Goal: Information Seeking & Learning: Learn about a topic

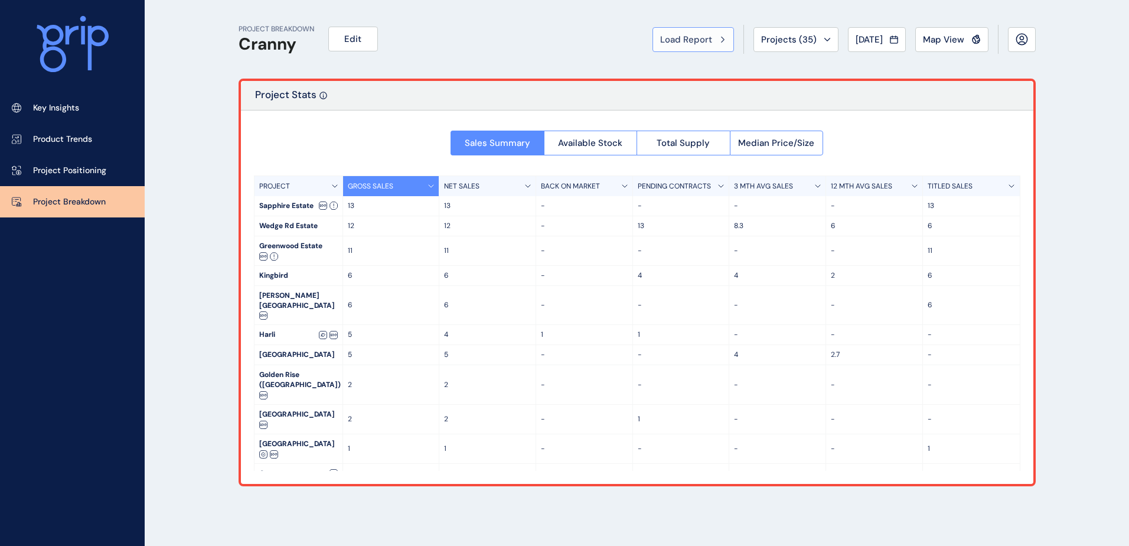
click at [690, 31] on button "Load Report" at bounding box center [694, 39] width 82 height 25
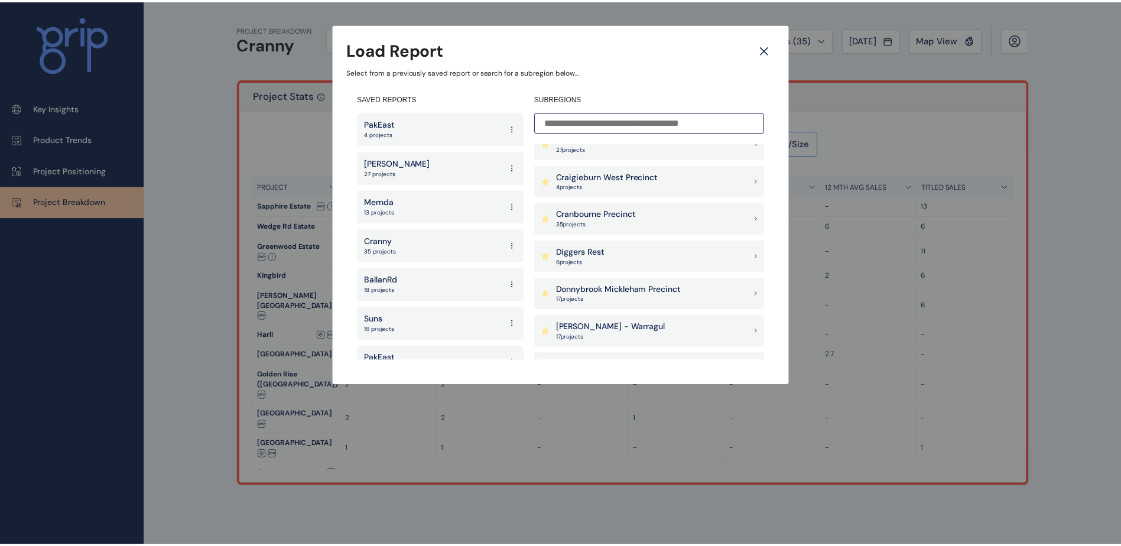
scroll to position [354, 0]
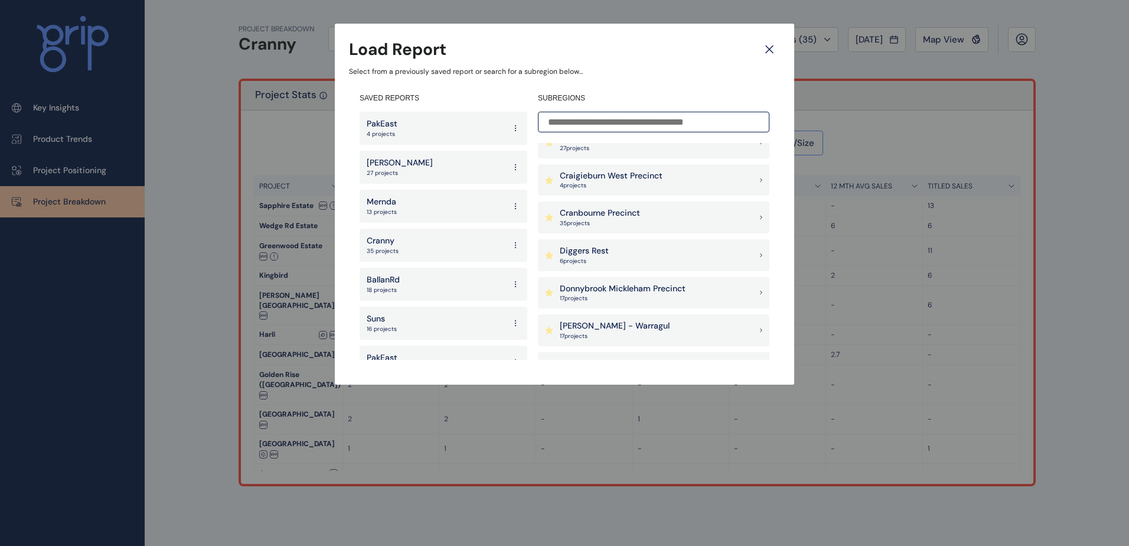
click at [611, 286] on p "Donnybrook Mickleham Precinct" at bounding box center [623, 289] width 126 height 12
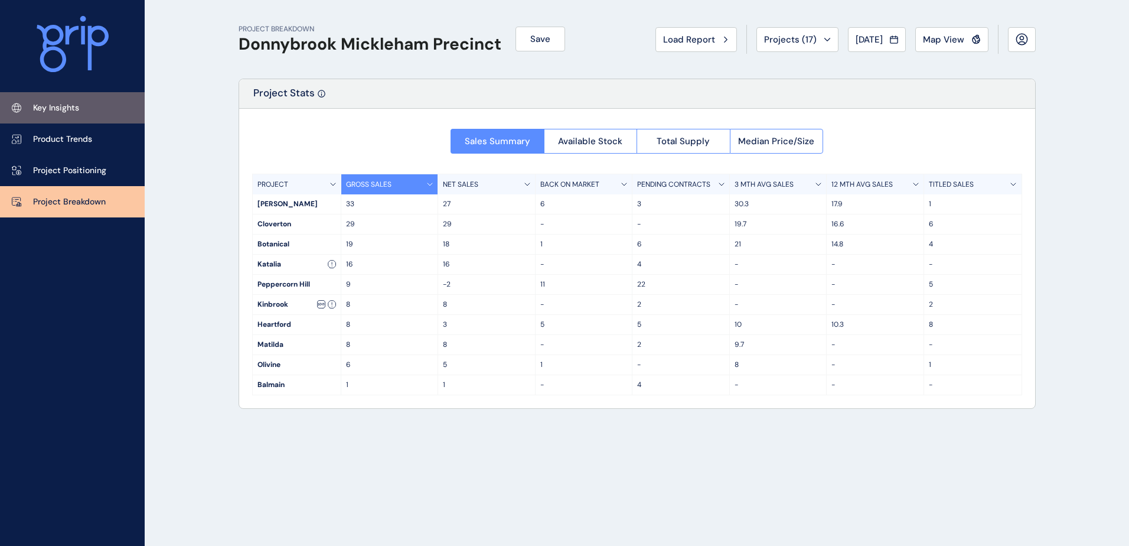
drag, startPoint x: 82, startPoint y: 97, endPoint x: 107, endPoint y: 118, distance: 31.9
click at [82, 97] on link "Key Insights" at bounding box center [72, 107] width 145 height 31
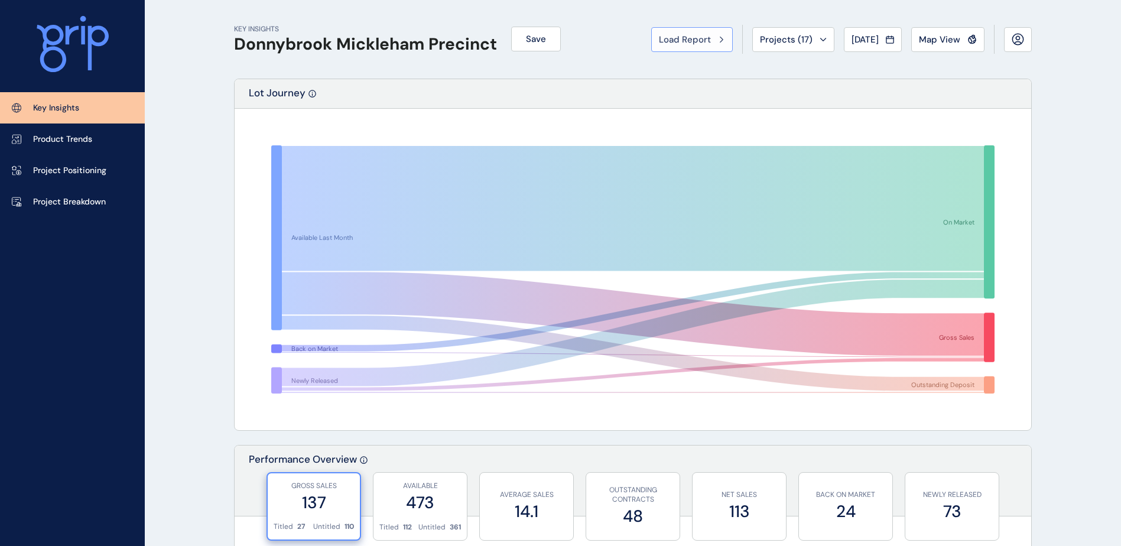
click at [683, 42] on span "Load Report" at bounding box center [685, 40] width 52 height 12
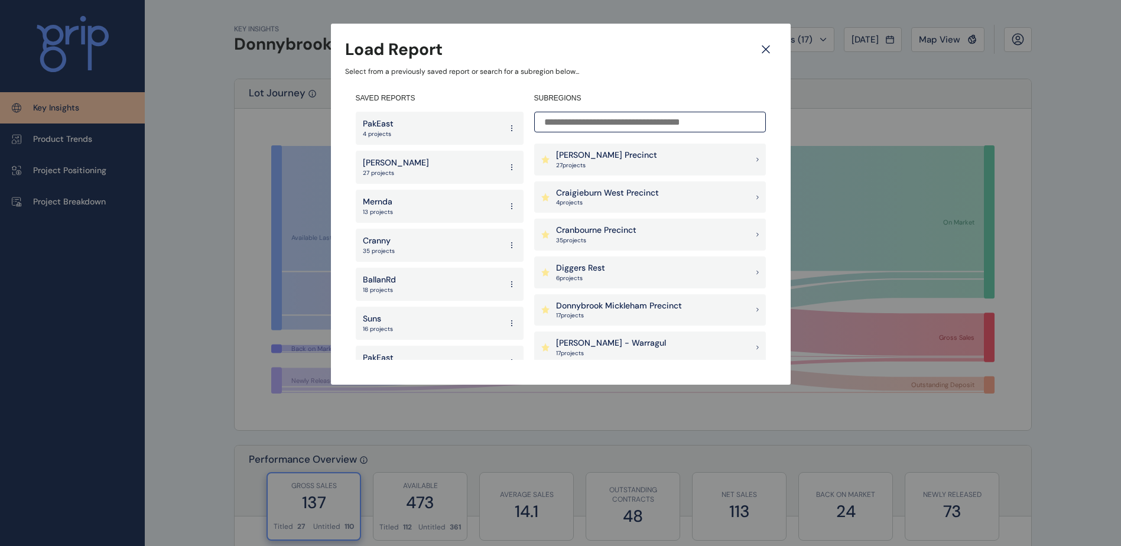
scroll to position [354, 0]
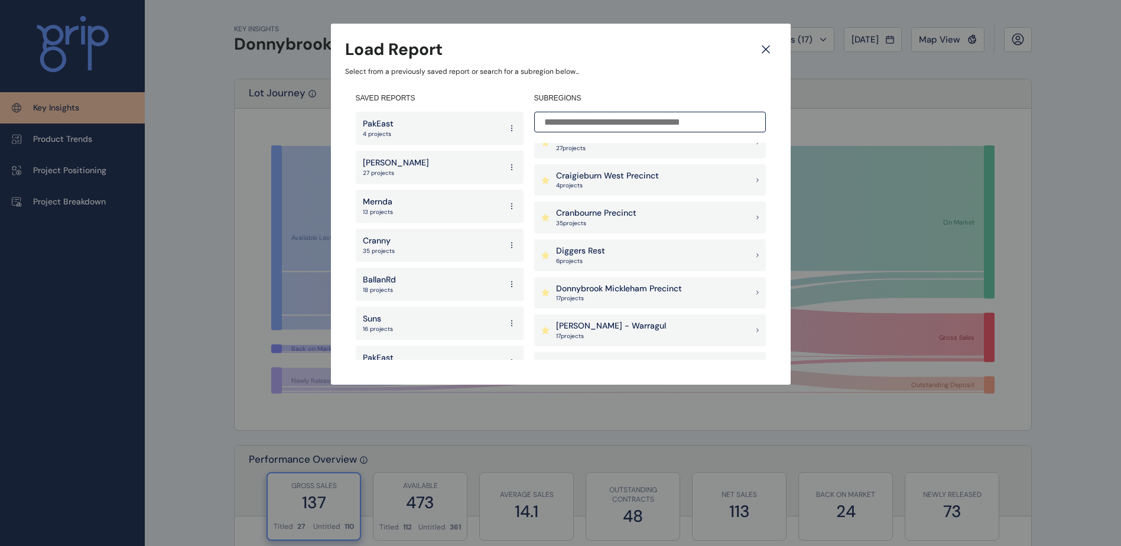
click at [637, 184] on p "4 project s" at bounding box center [607, 185] width 103 height 8
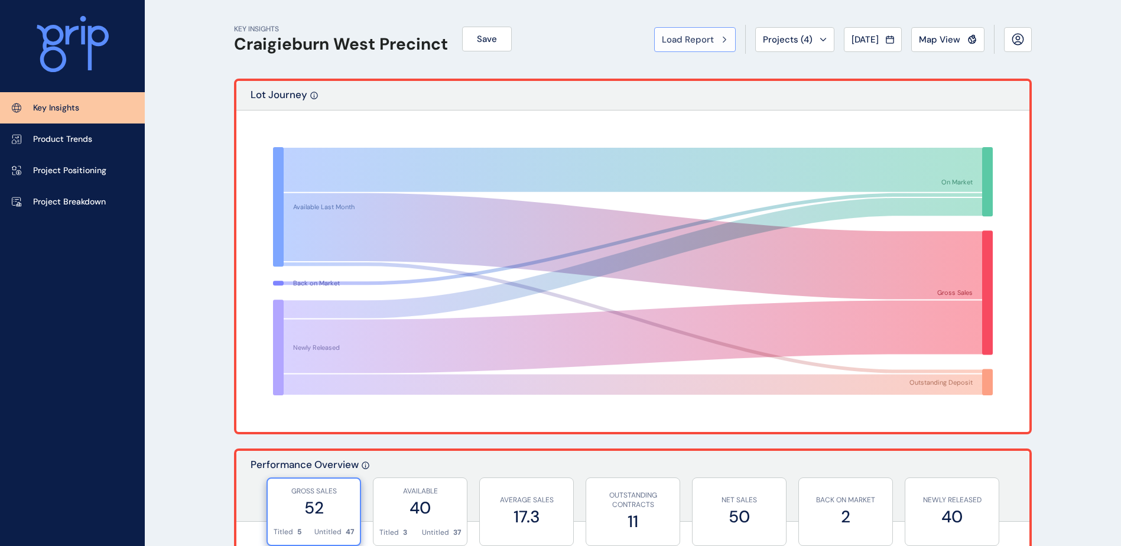
click at [707, 38] on div "Load Report" at bounding box center [695, 40] width 66 height 12
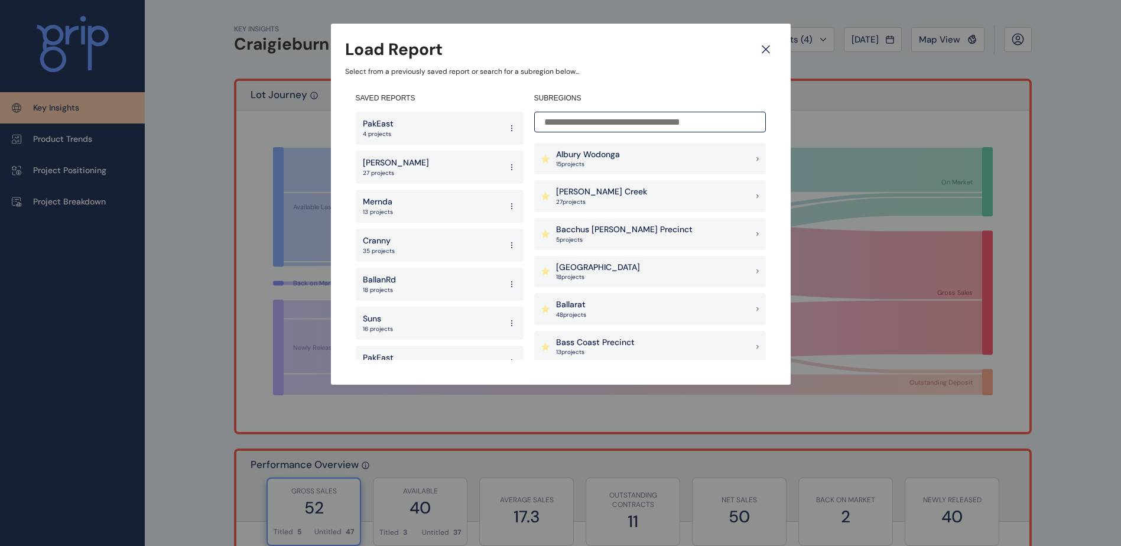
click at [407, 317] on div "Suns 16 projects" at bounding box center [440, 323] width 168 height 33
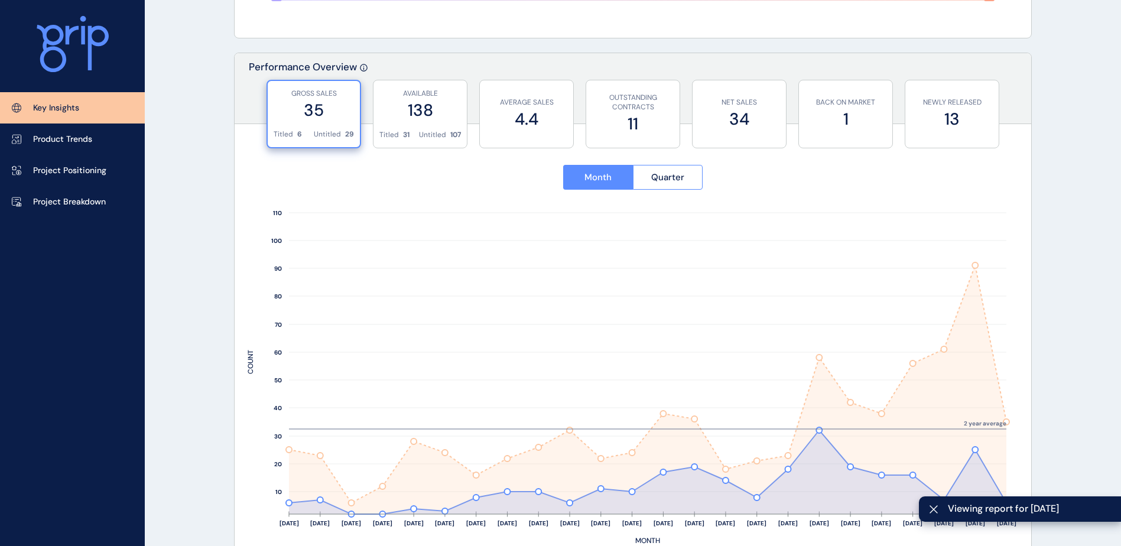
scroll to position [414, 0]
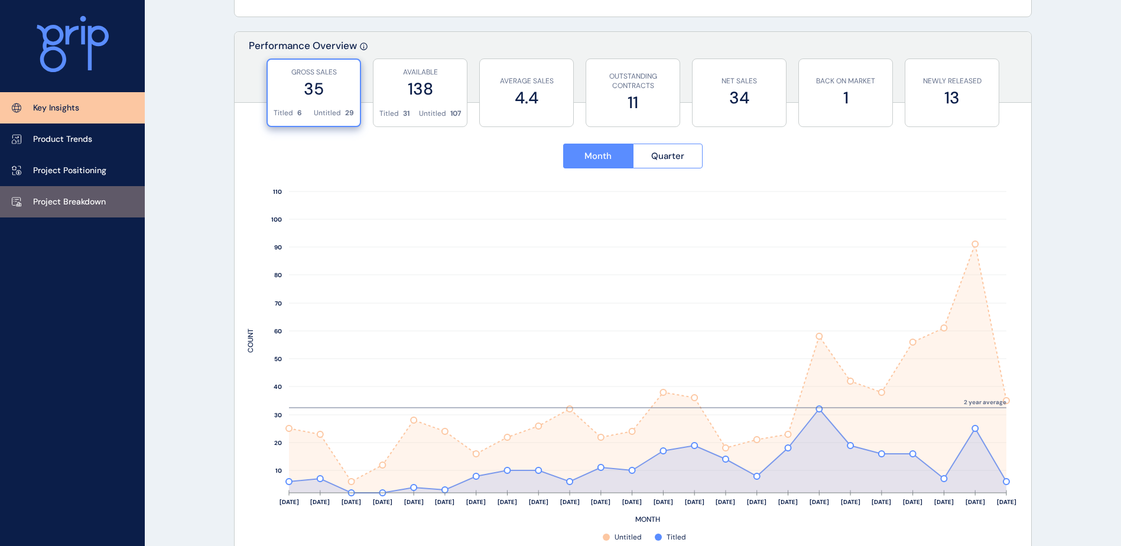
click at [79, 195] on link "Project Breakdown" at bounding box center [72, 201] width 145 height 31
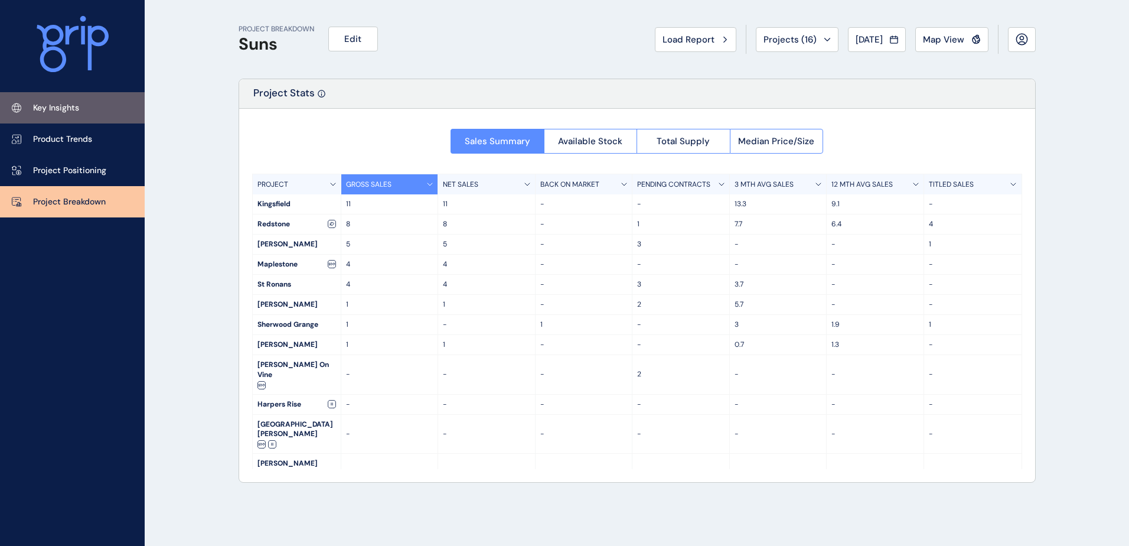
click at [61, 103] on p "Key Insights" at bounding box center [56, 108] width 46 height 12
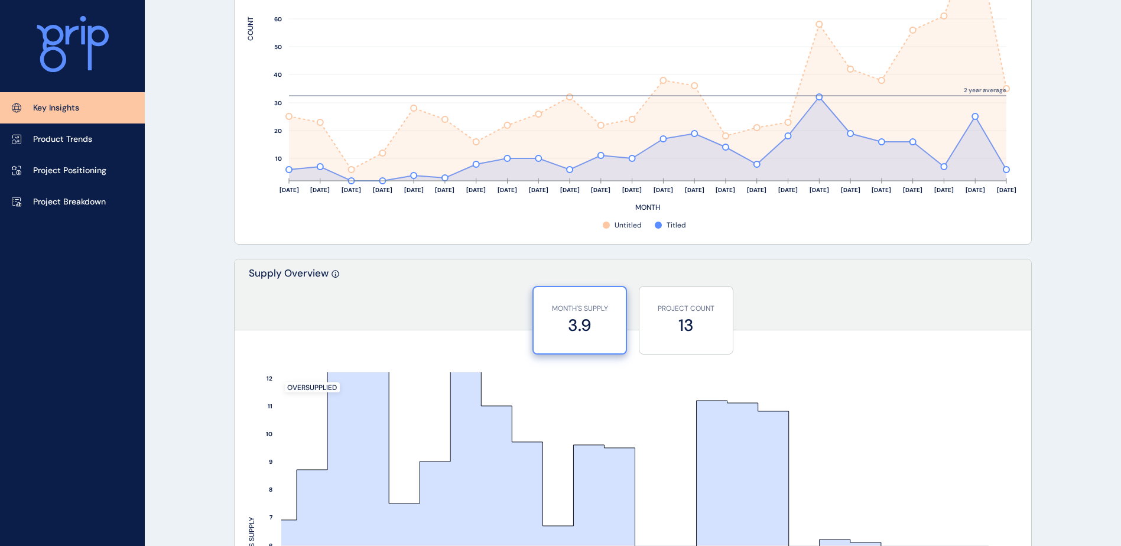
scroll to position [709, 0]
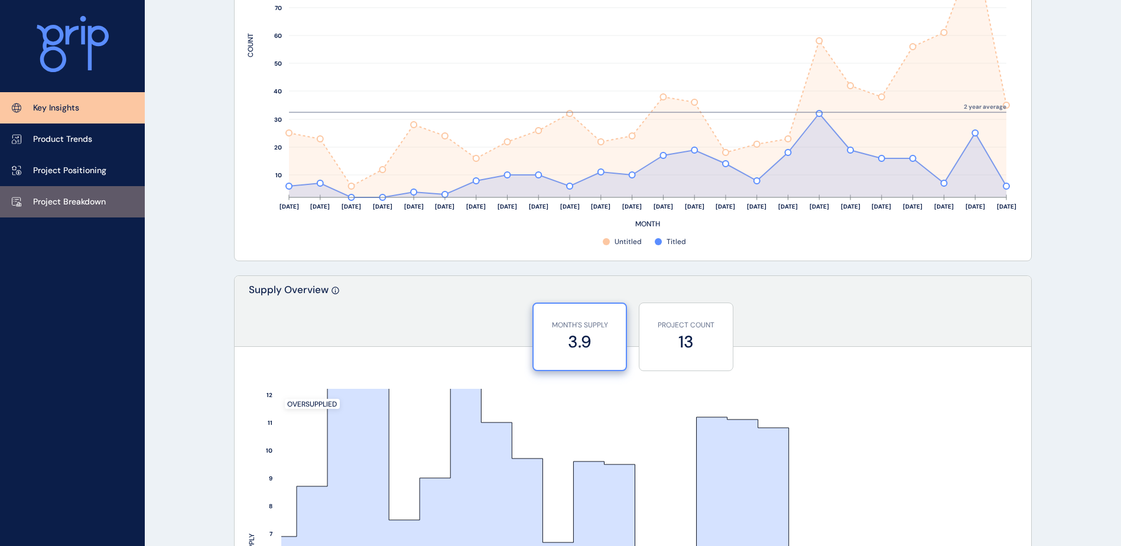
click at [86, 210] on link "Project Breakdown" at bounding box center [72, 201] width 145 height 31
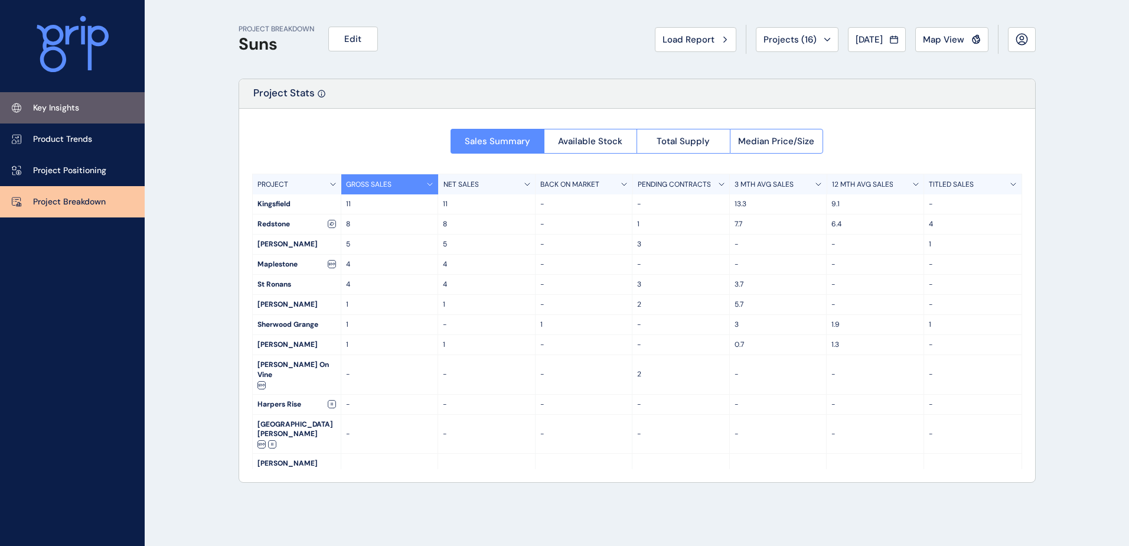
click at [73, 112] on p "Key Insights" at bounding box center [56, 108] width 46 height 12
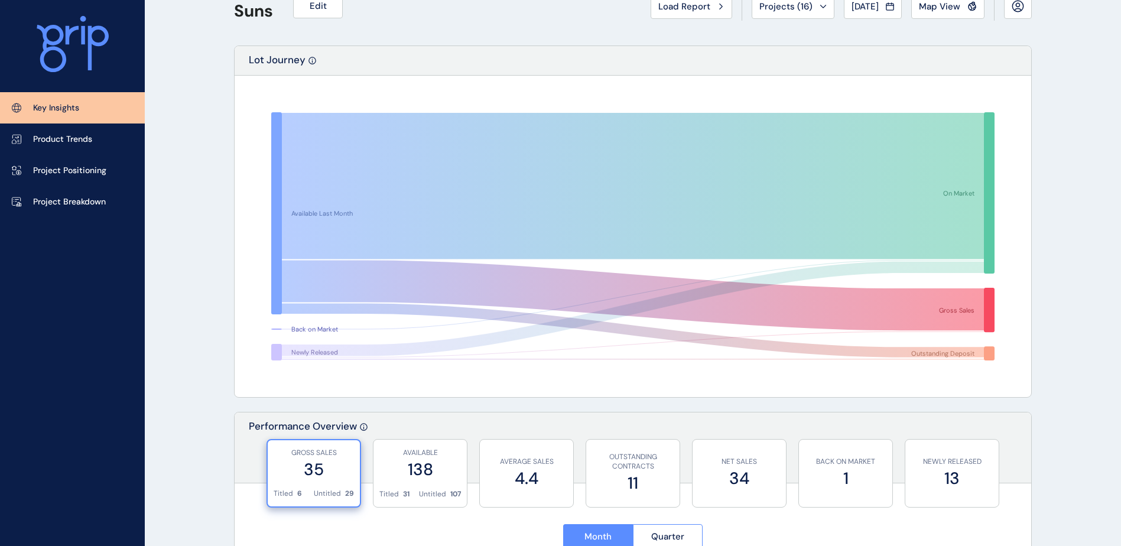
scroll to position [118, 0]
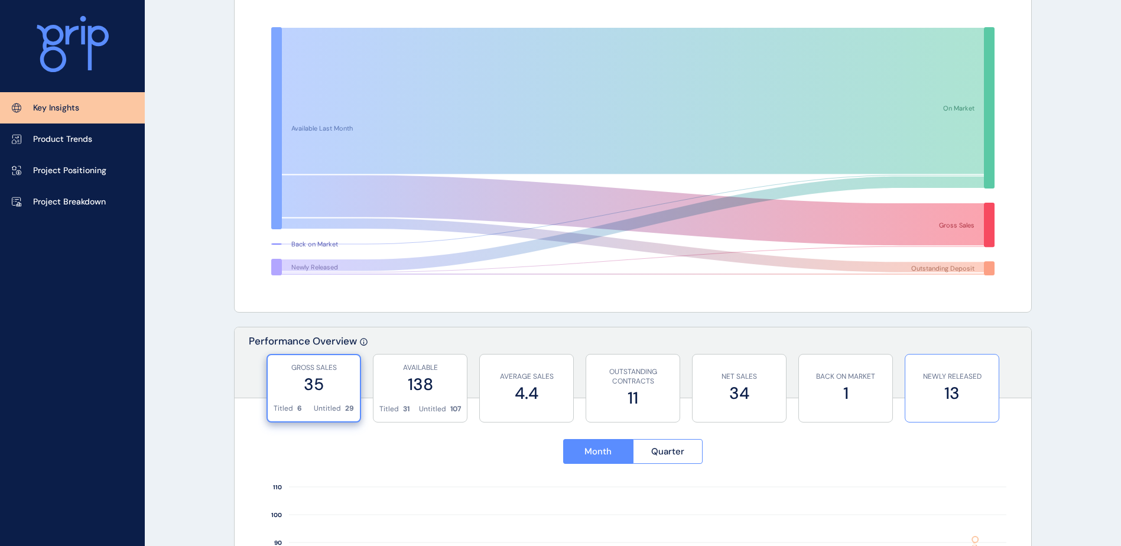
click at [910, 380] on div "NEWLY RELEASED 13" at bounding box center [951, 388] width 95 height 69
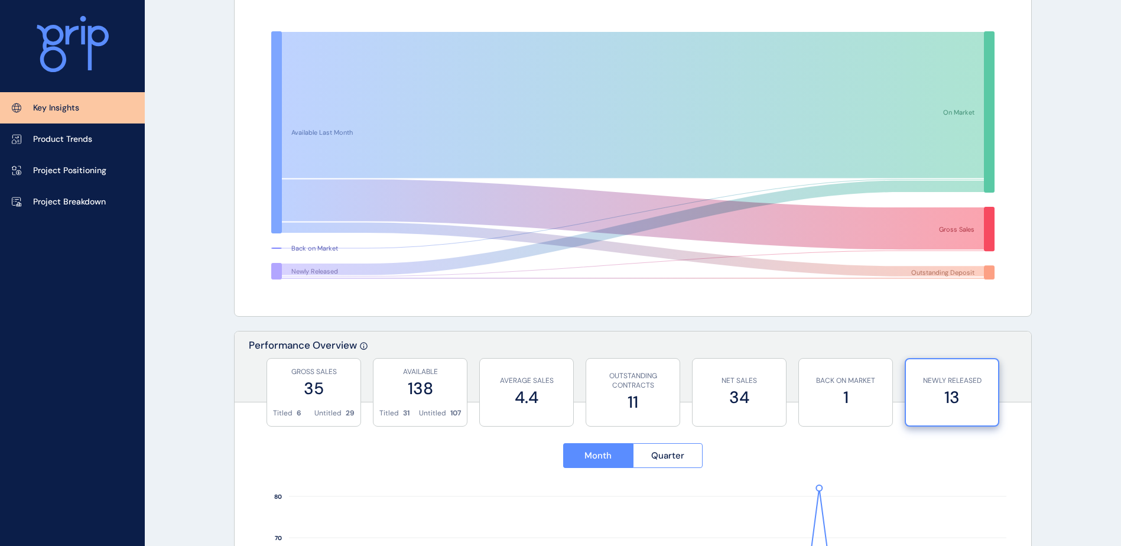
scroll to position [59, 0]
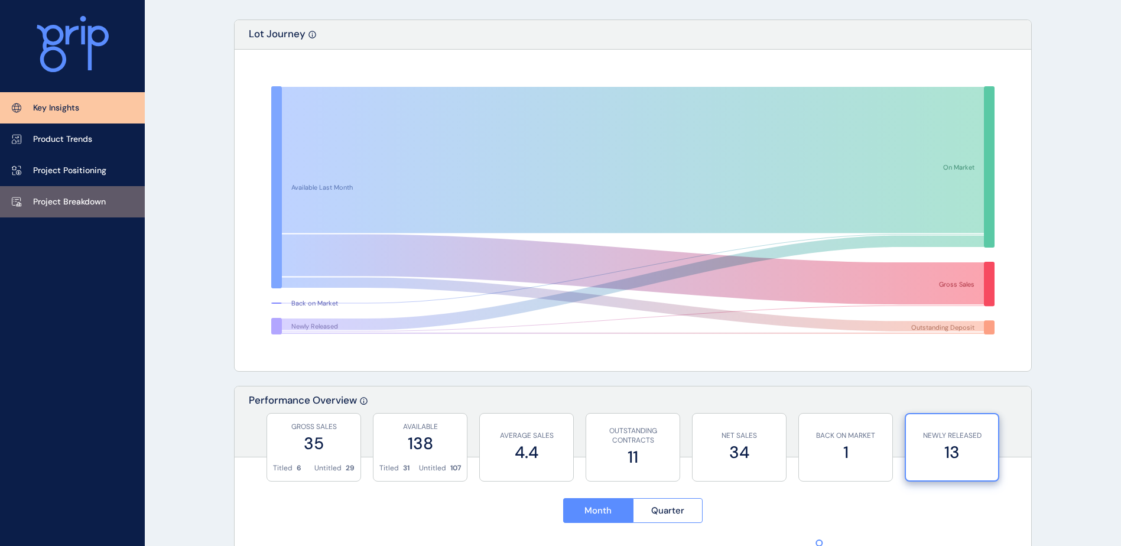
click at [80, 209] on link "Project Breakdown" at bounding box center [72, 201] width 145 height 31
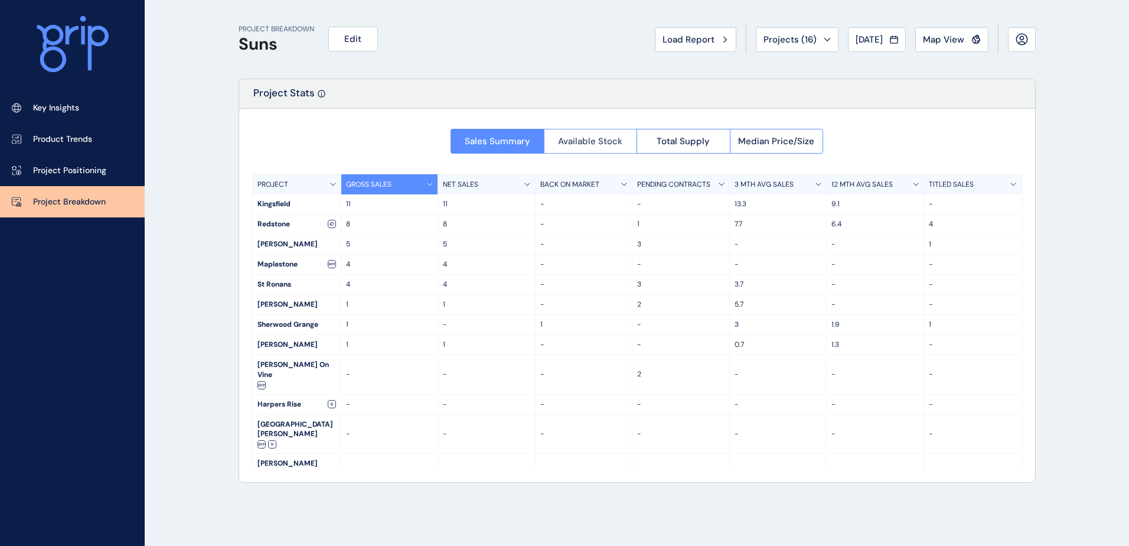
click at [595, 143] on span "Available Stock" at bounding box center [590, 141] width 64 height 12
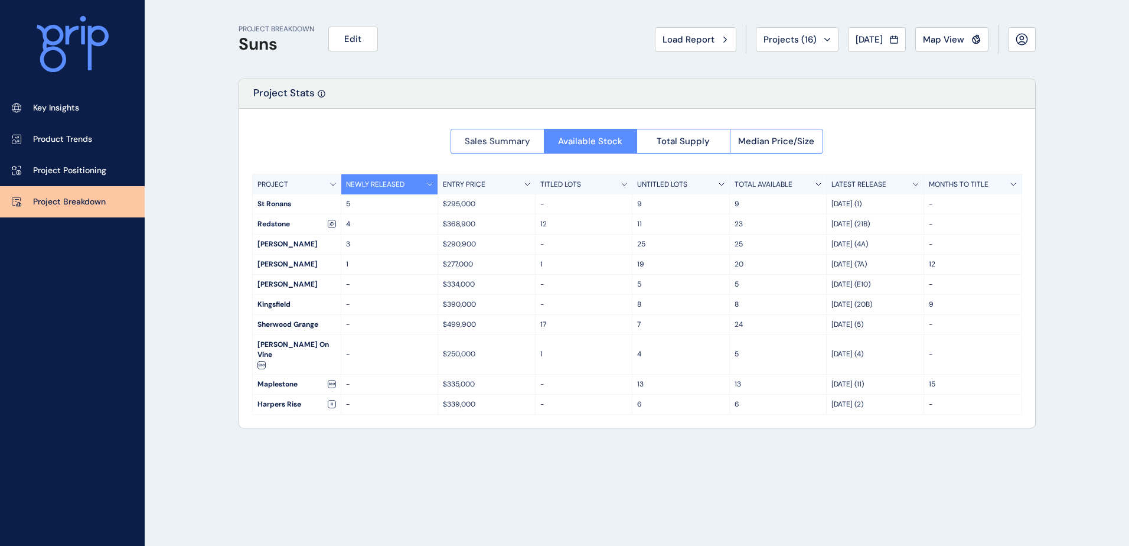
click at [496, 139] on span "Sales Summary" at bounding box center [498, 141] width 66 height 12
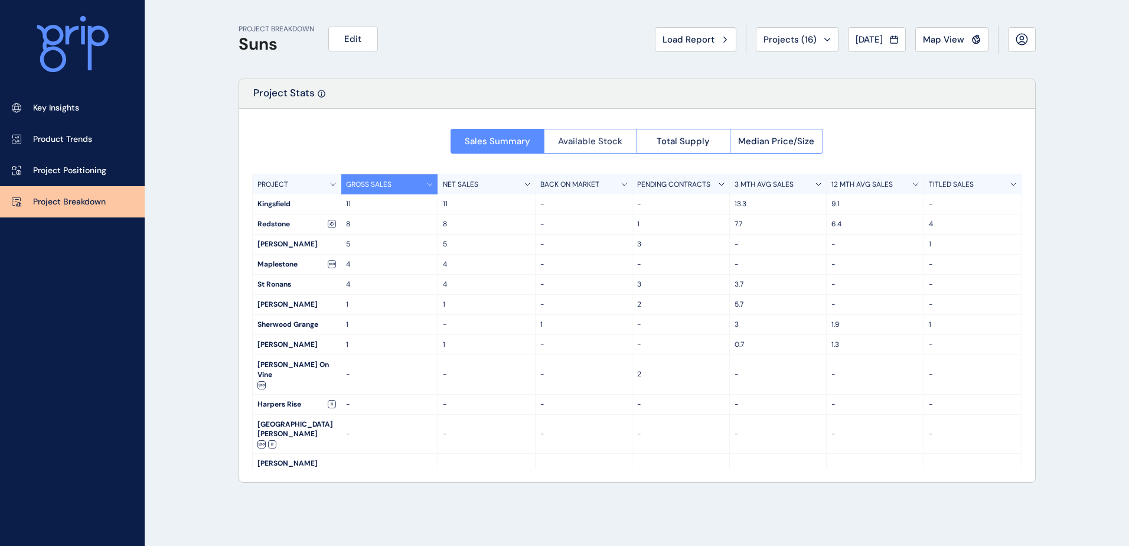
click at [590, 141] on span "Available Stock" at bounding box center [590, 141] width 64 height 12
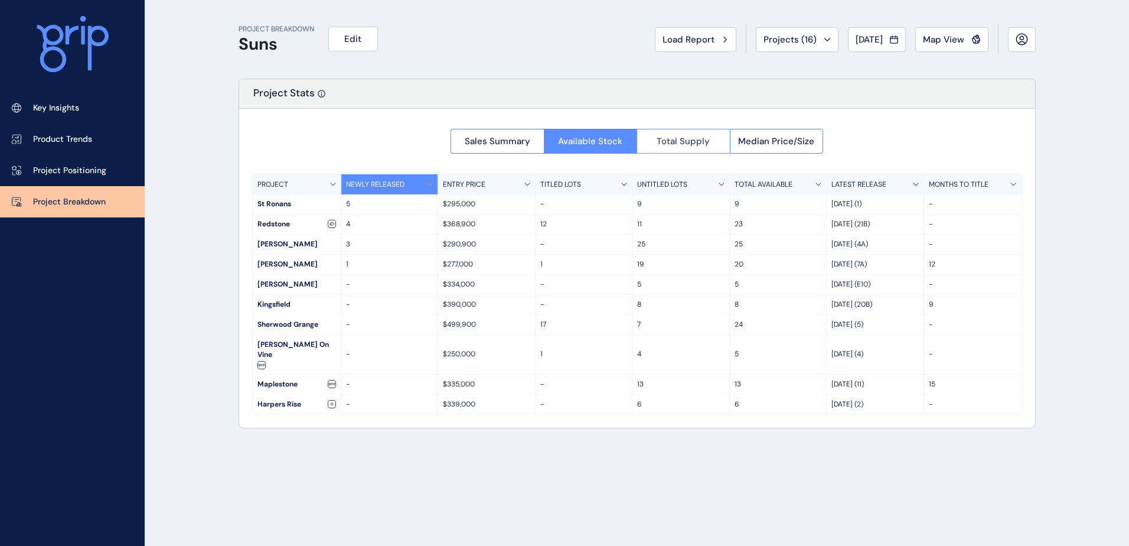
drag, startPoint x: 676, startPoint y: 120, endPoint x: 673, endPoint y: 142, distance: 22.6
click at [678, 136] on div "Sales Summary Available Stock Total Supply Median Price/Size PROJECT NEWLY RELE…" at bounding box center [637, 268] width 796 height 319
click at [673, 142] on span "Total Supply" at bounding box center [683, 141] width 53 height 12
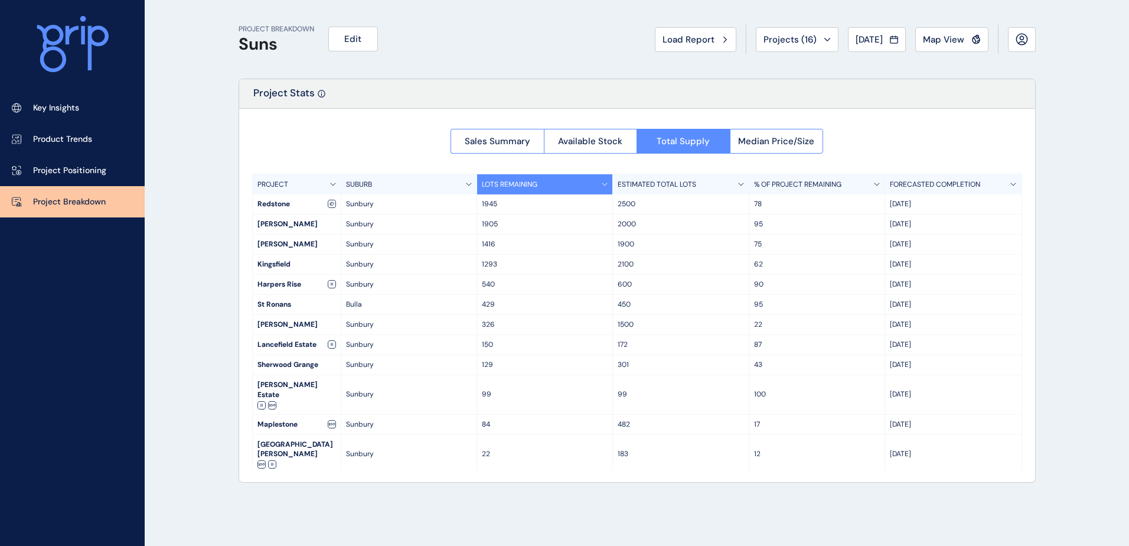
click at [780, 187] on p "% OF PROJECT REMAINING" at bounding box center [797, 185] width 87 height 10
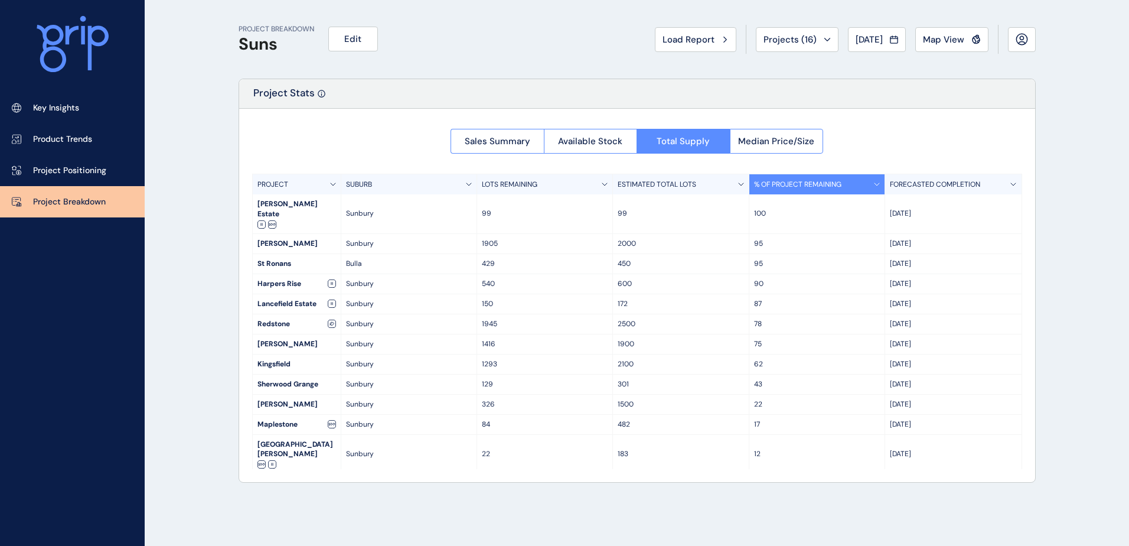
click at [385, 175] on div "SUBURB" at bounding box center [409, 184] width 136 height 20
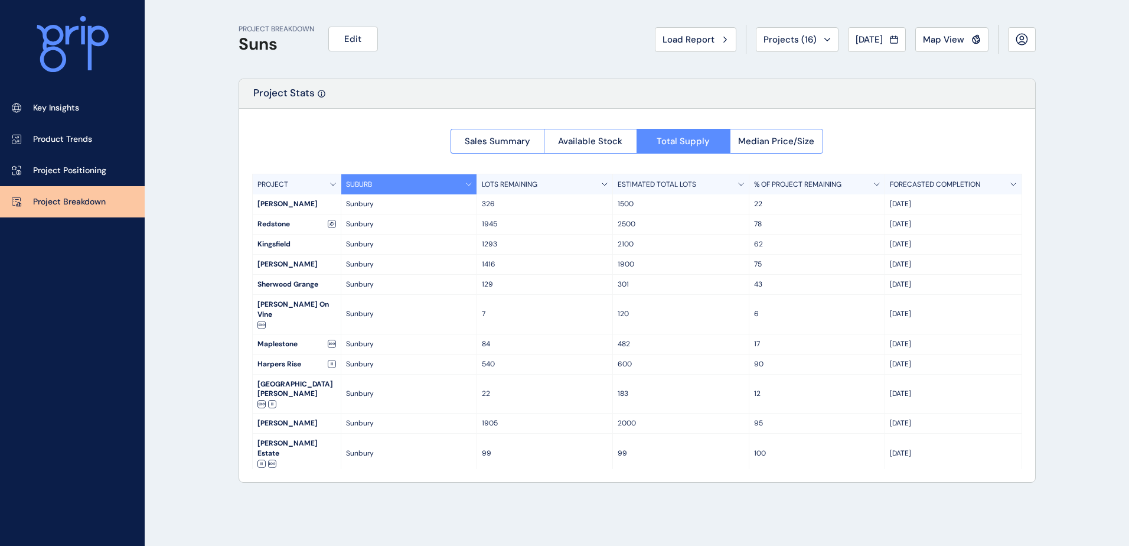
click at [772, 184] on p "% OF PROJECT REMAINING" at bounding box center [797, 185] width 87 height 10
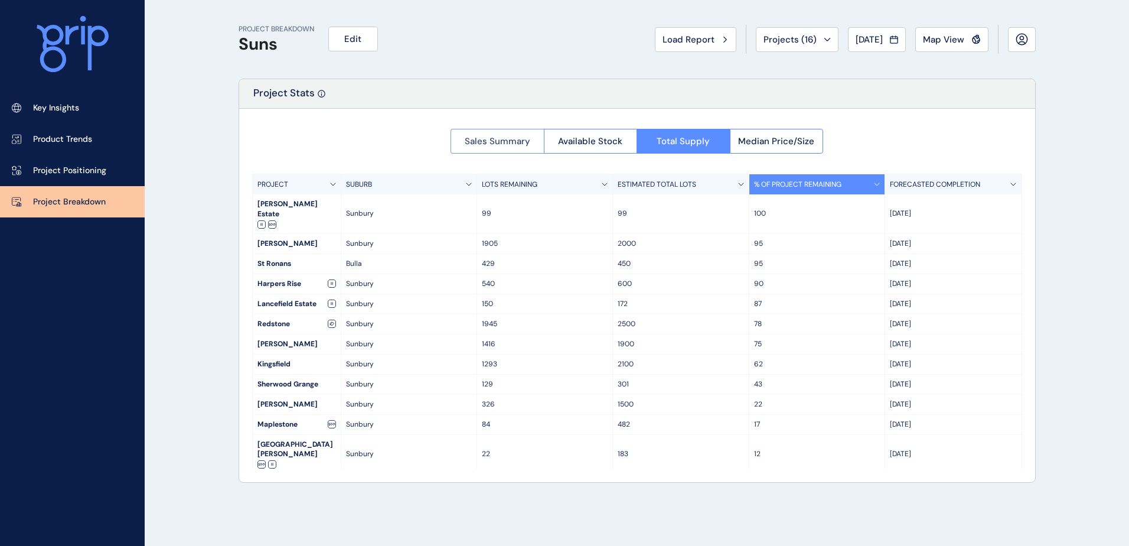
click at [504, 148] on button "Sales Summary" at bounding box center [497, 141] width 93 height 25
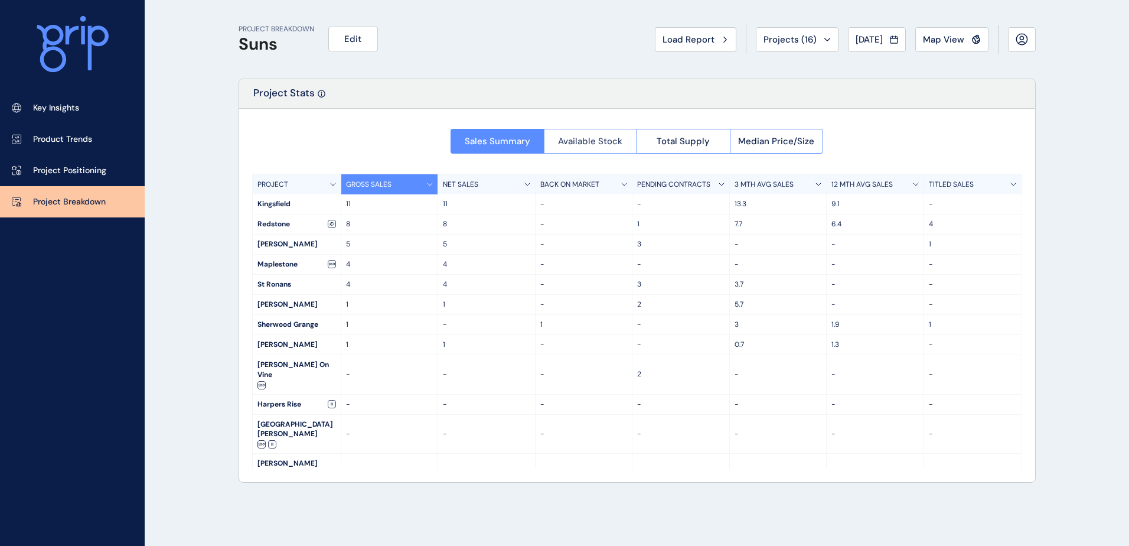
click at [580, 142] on span "Available Stock" at bounding box center [590, 141] width 64 height 12
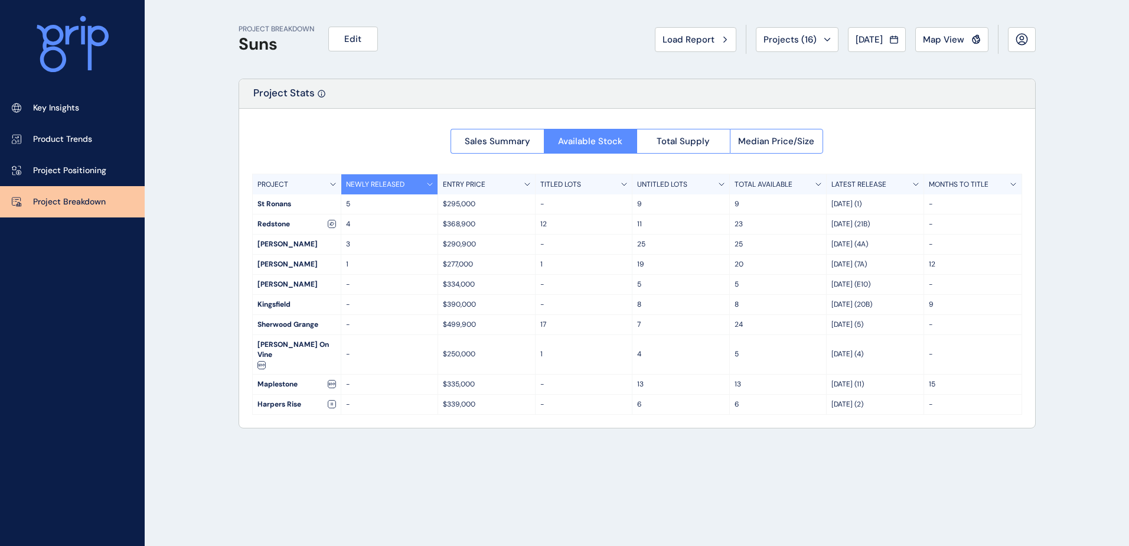
click at [512, 142] on span "Sales Summary" at bounding box center [498, 141] width 66 height 12
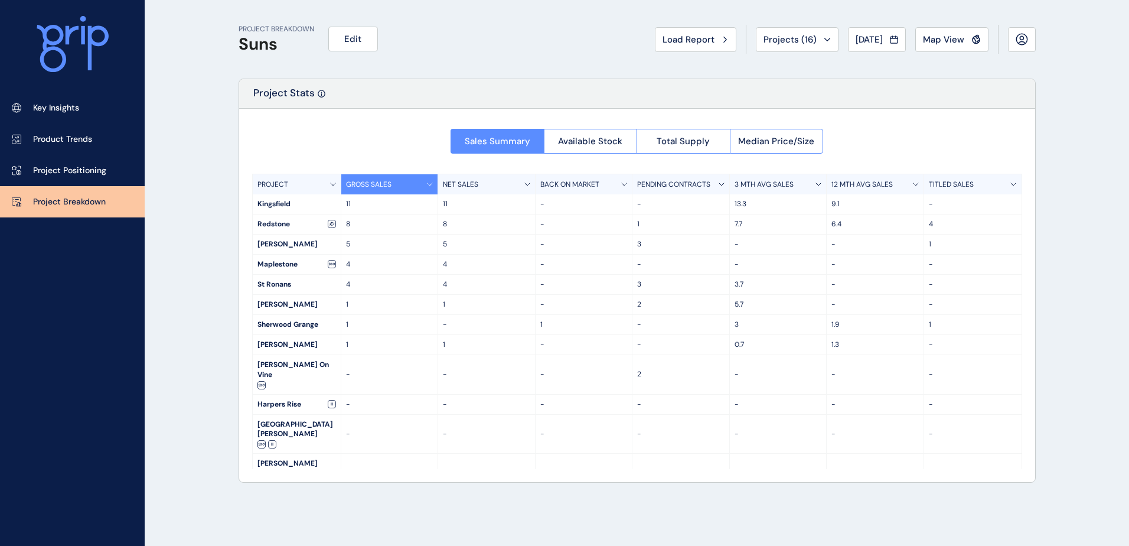
click at [580, 144] on span "Available Stock" at bounding box center [590, 141] width 64 height 12
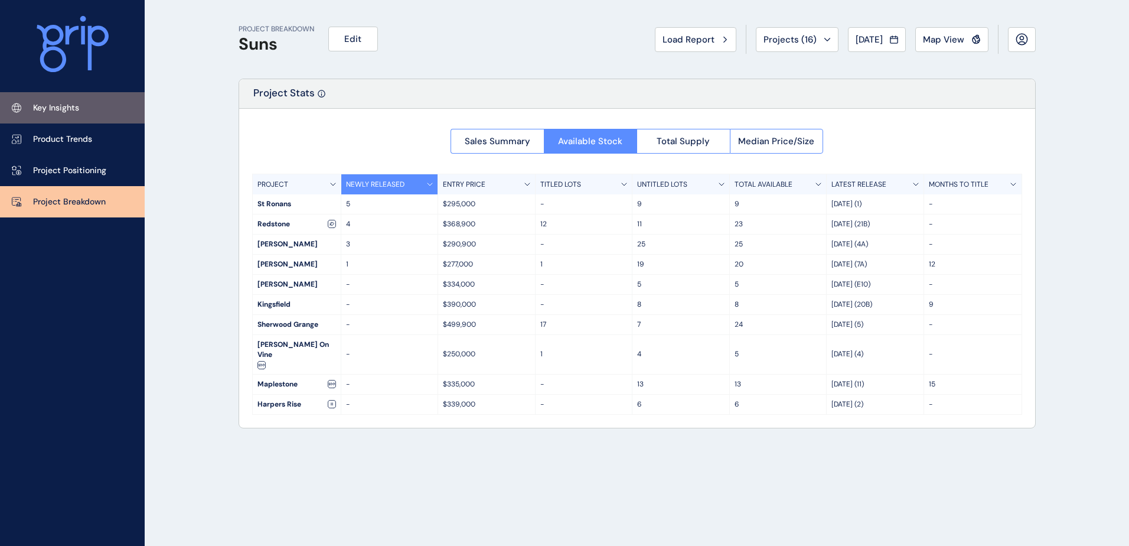
drag, startPoint x: 83, startPoint y: 108, endPoint x: 100, endPoint y: 122, distance: 21.9
click at [83, 108] on link "Key Insights" at bounding box center [72, 107] width 145 height 31
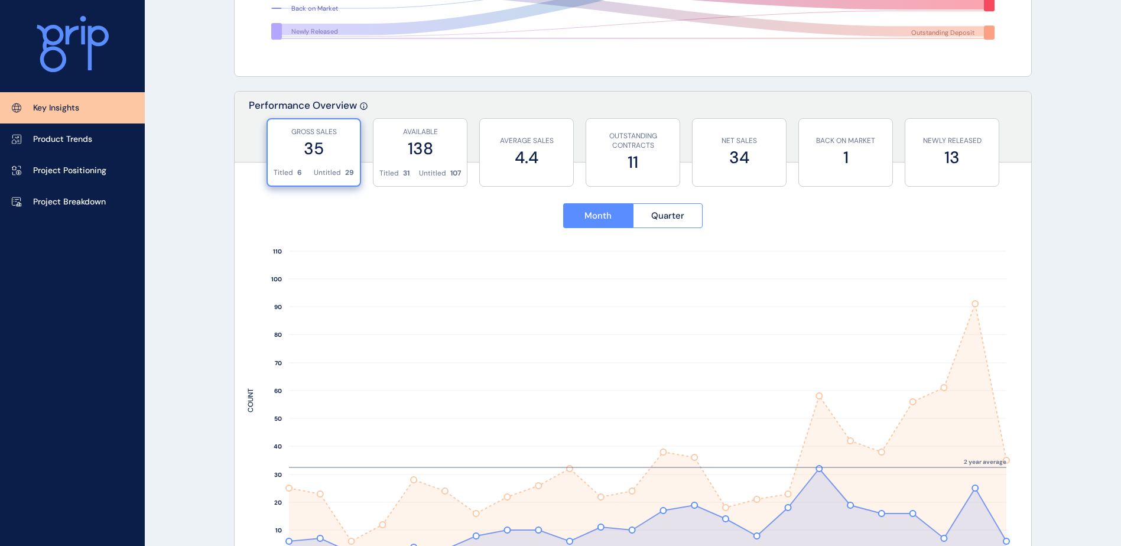
scroll to position [354, 0]
click at [405, 158] on label "138" at bounding box center [420, 147] width 82 height 23
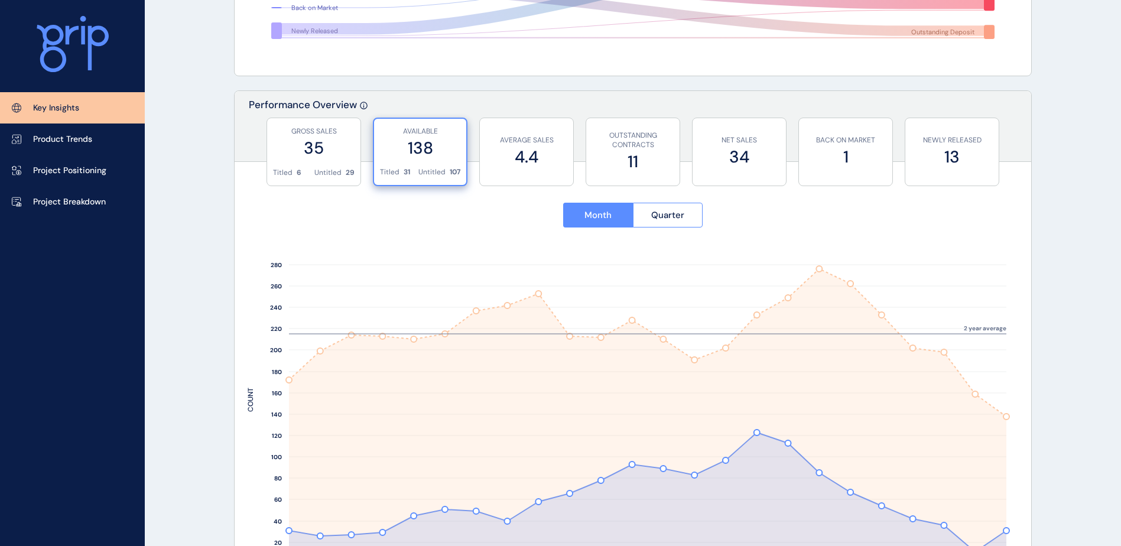
scroll to position [414, 0]
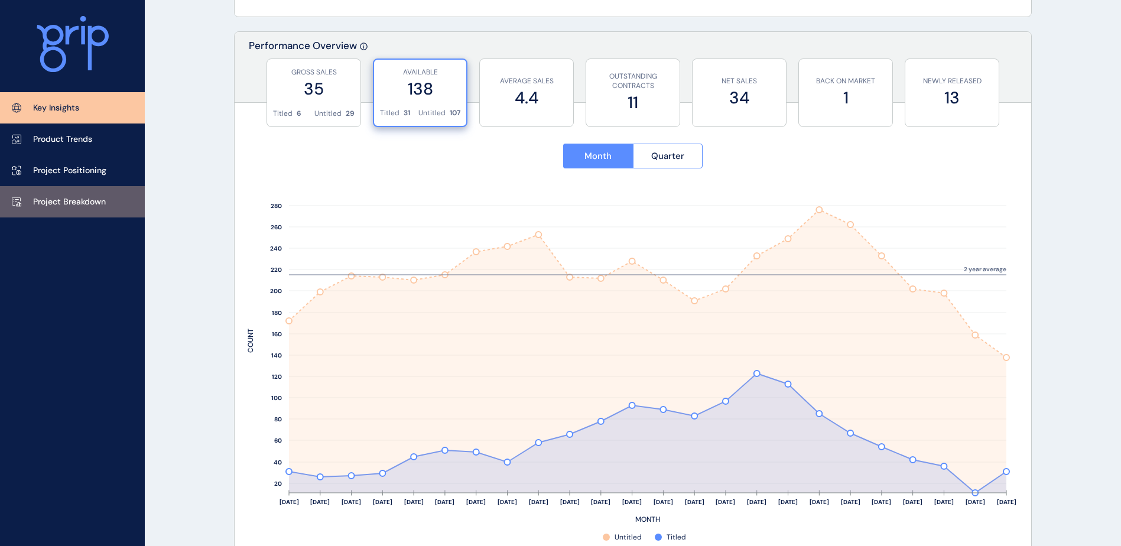
click at [86, 199] on p "Project Breakdown" at bounding box center [69, 202] width 73 height 12
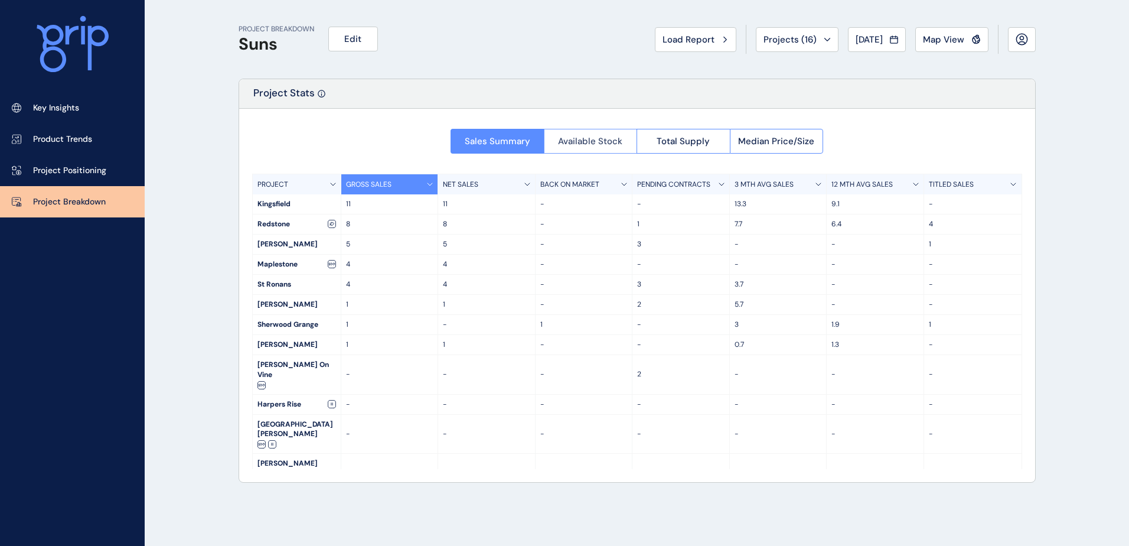
click at [556, 139] on button "Available Stock" at bounding box center [590, 141] width 93 height 25
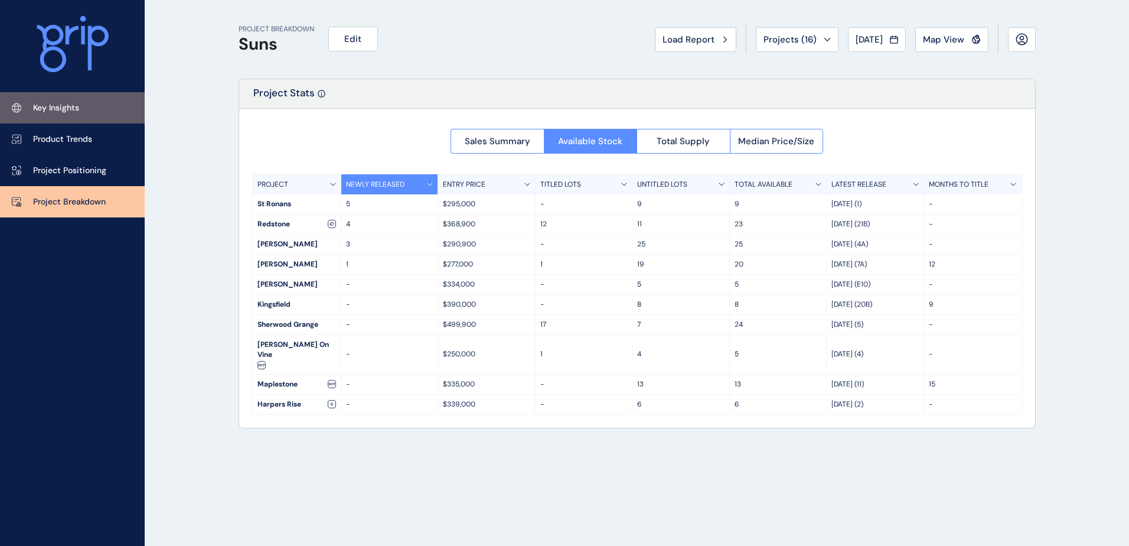
click at [98, 108] on link "Key Insights" at bounding box center [72, 107] width 145 height 31
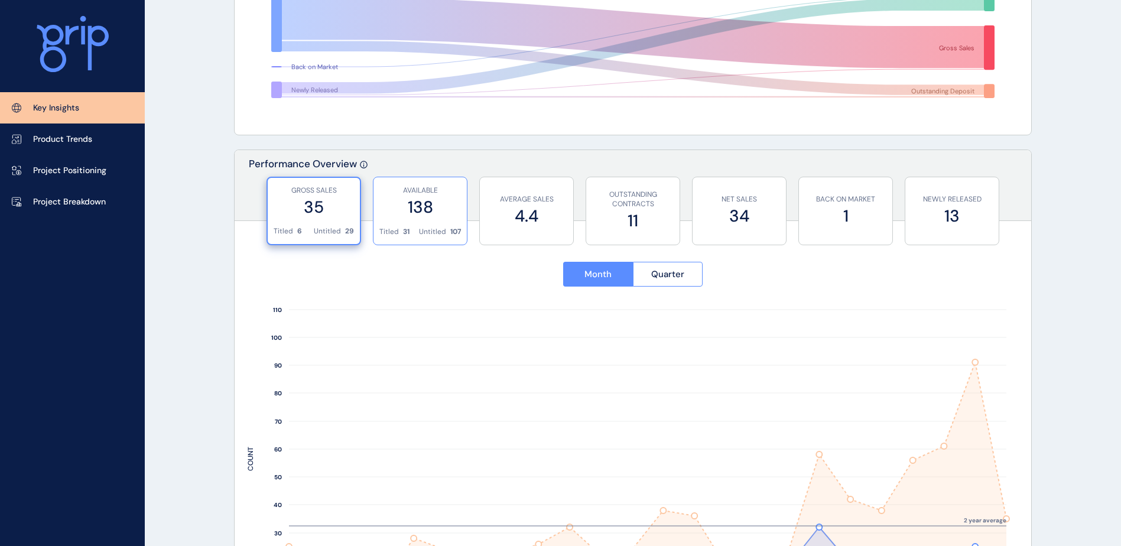
click at [444, 201] on label "138" at bounding box center [420, 207] width 82 height 23
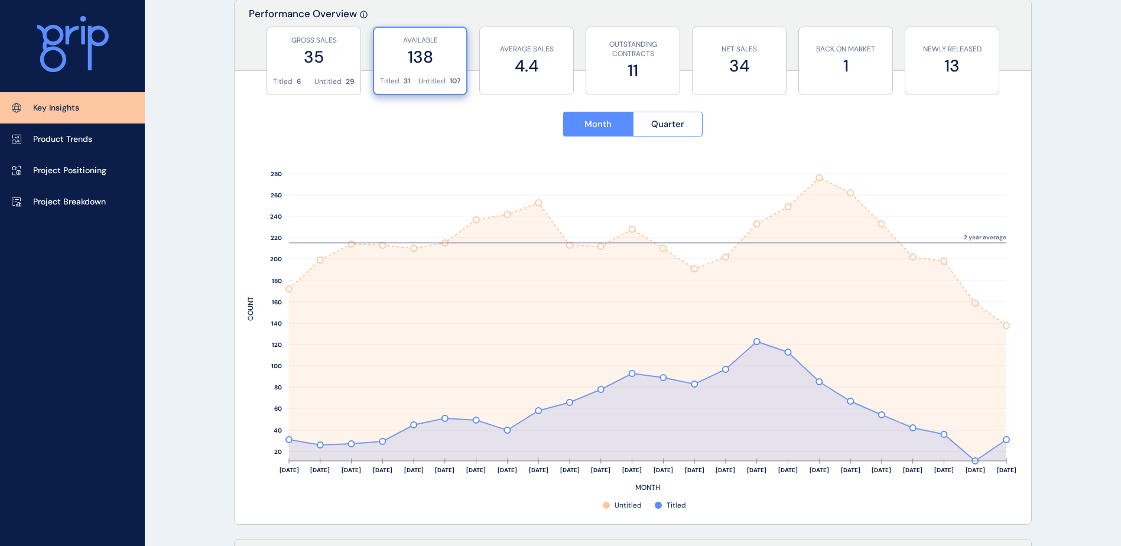
scroll to position [414, 0]
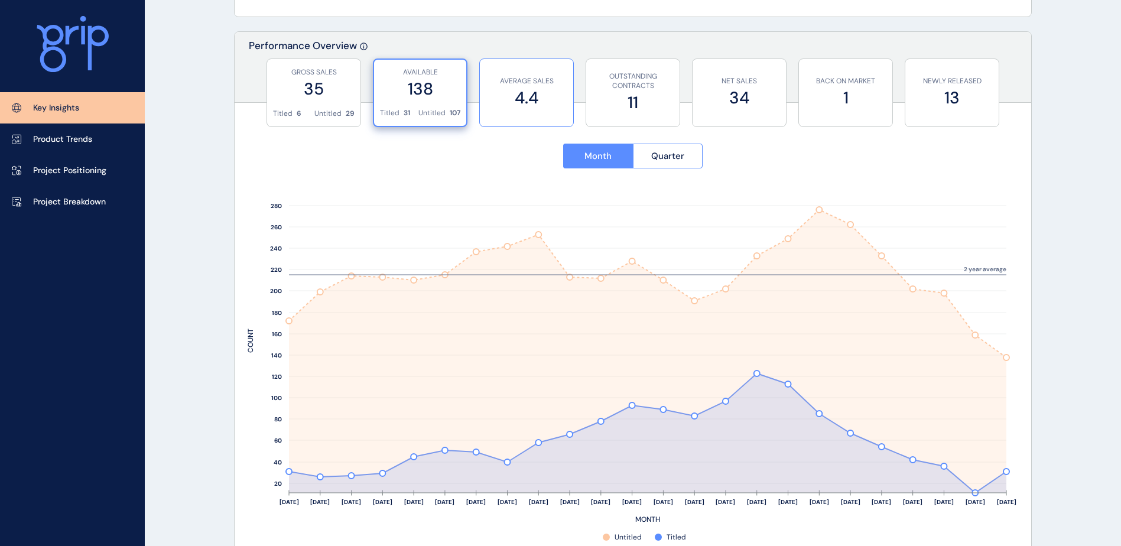
click at [526, 101] on label "4.4" at bounding box center [527, 97] width 82 height 23
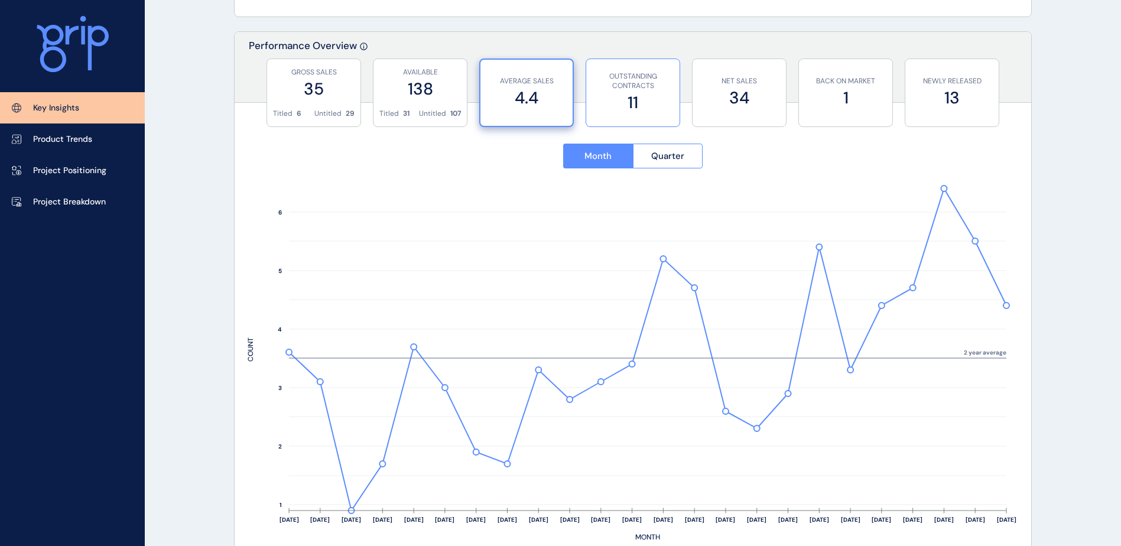
click at [657, 96] on label "11" at bounding box center [633, 102] width 82 height 23
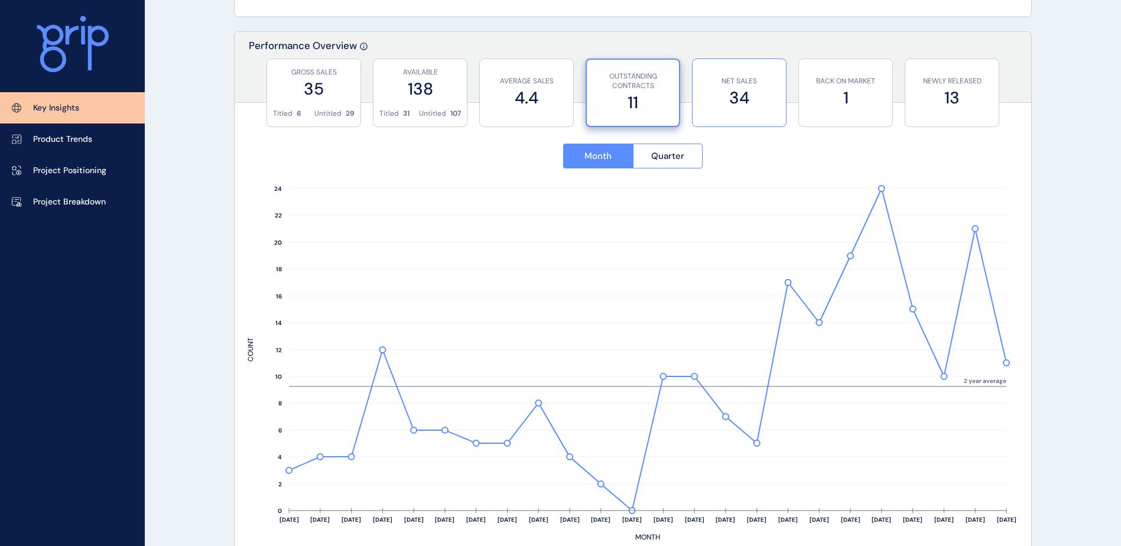
click at [718, 109] on div "NET SALES 34" at bounding box center [739, 92] width 82 height 67
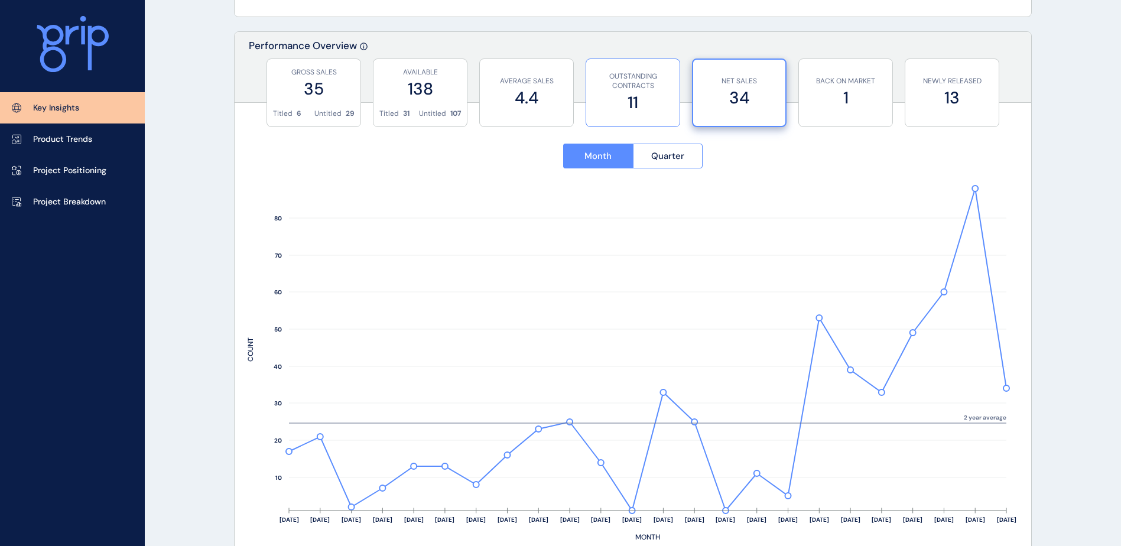
click at [650, 98] on label "11" at bounding box center [633, 102] width 82 height 23
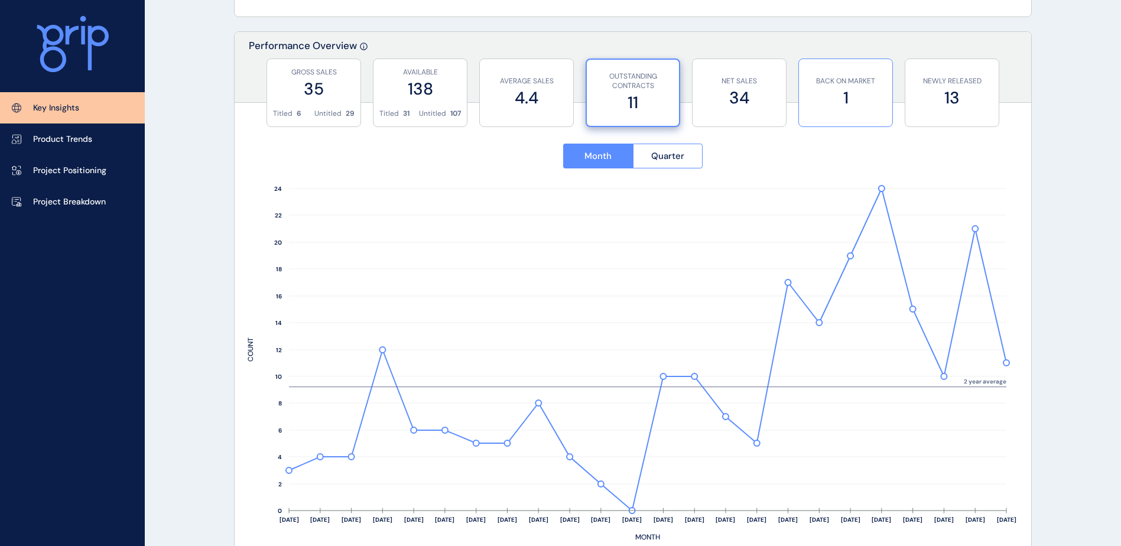
click at [824, 102] on label "1" at bounding box center [846, 97] width 82 height 23
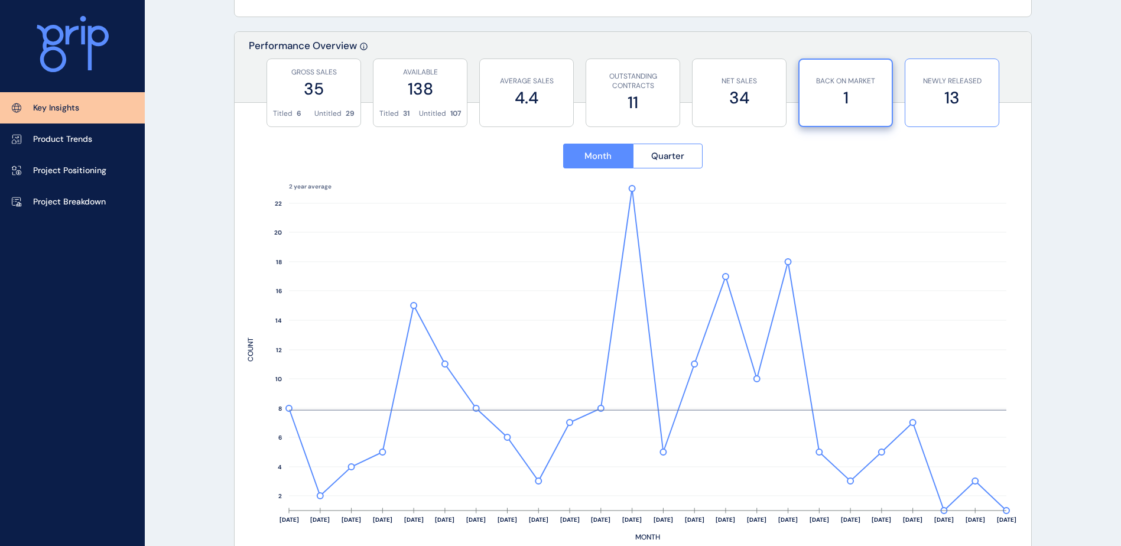
click at [936, 103] on label "13" at bounding box center [952, 97] width 82 height 23
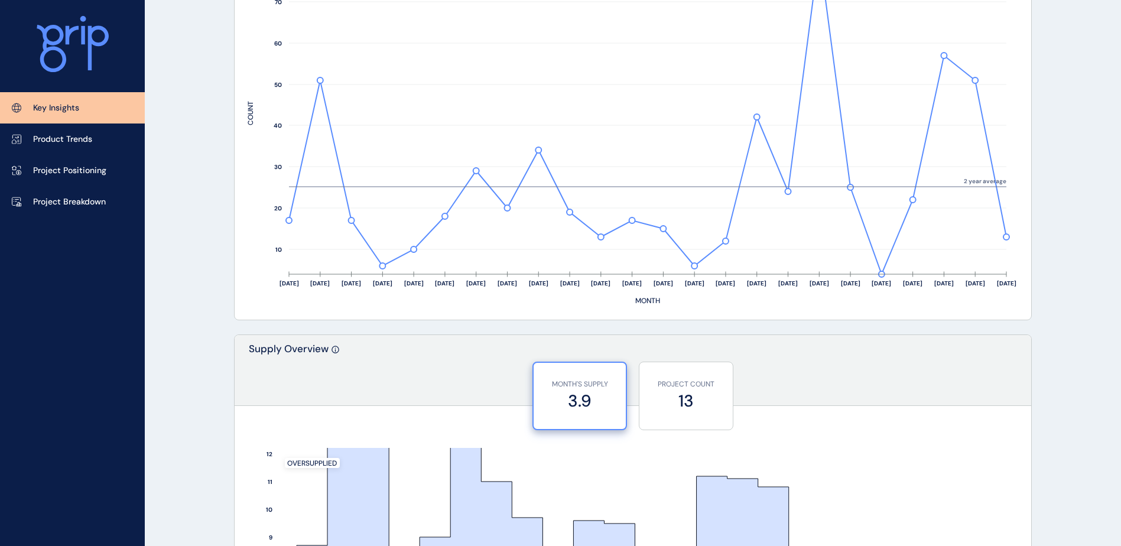
scroll to position [886, 0]
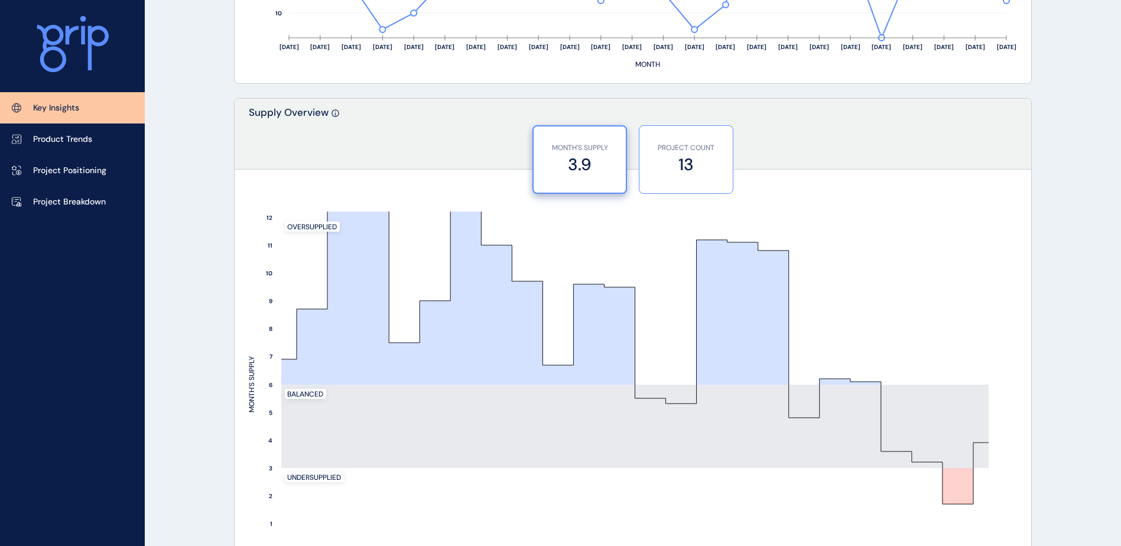
click at [689, 159] on label "13" at bounding box center [686, 164] width 82 height 23
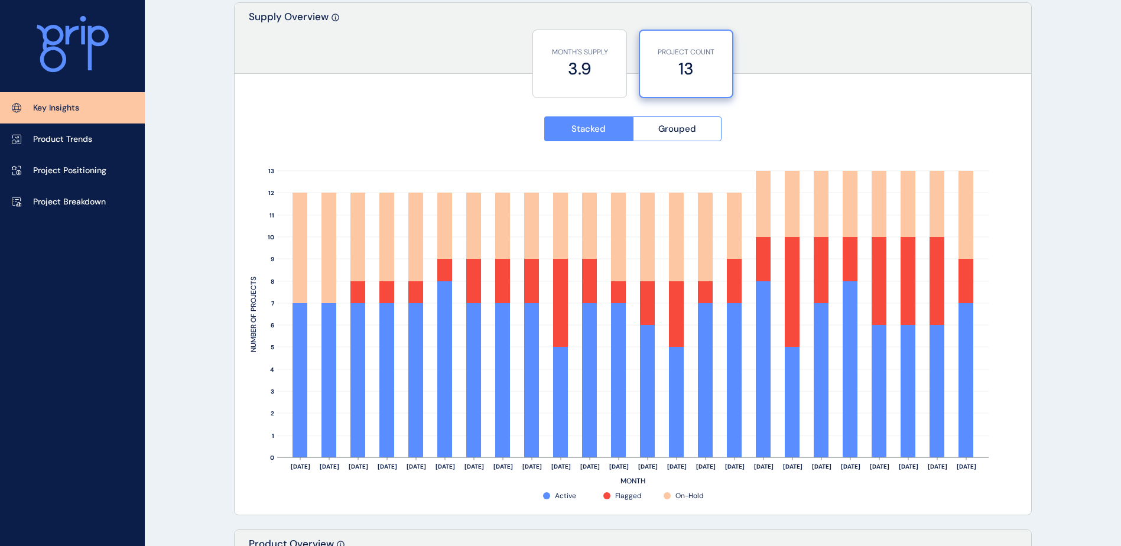
scroll to position [1004, 0]
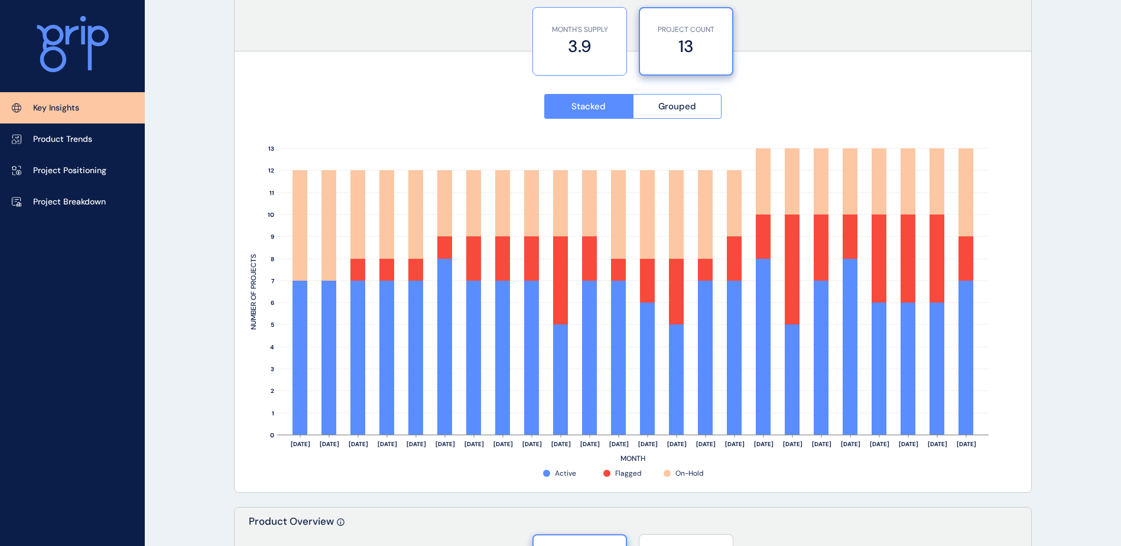
click at [567, 35] on label "3.9" at bounding box center [580, 46] width 82 height 23
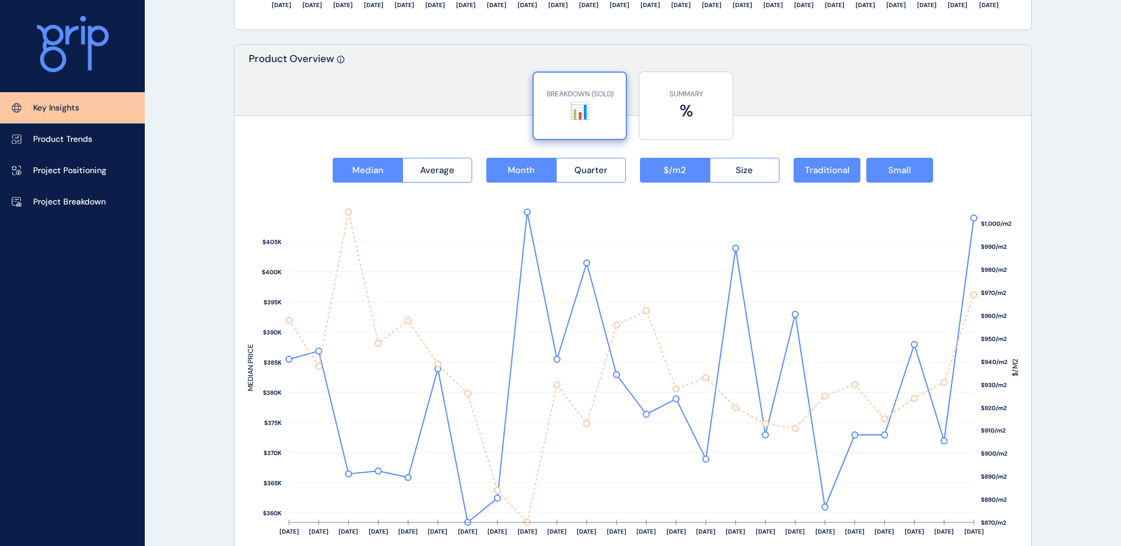
scroll to position [1477, 0]
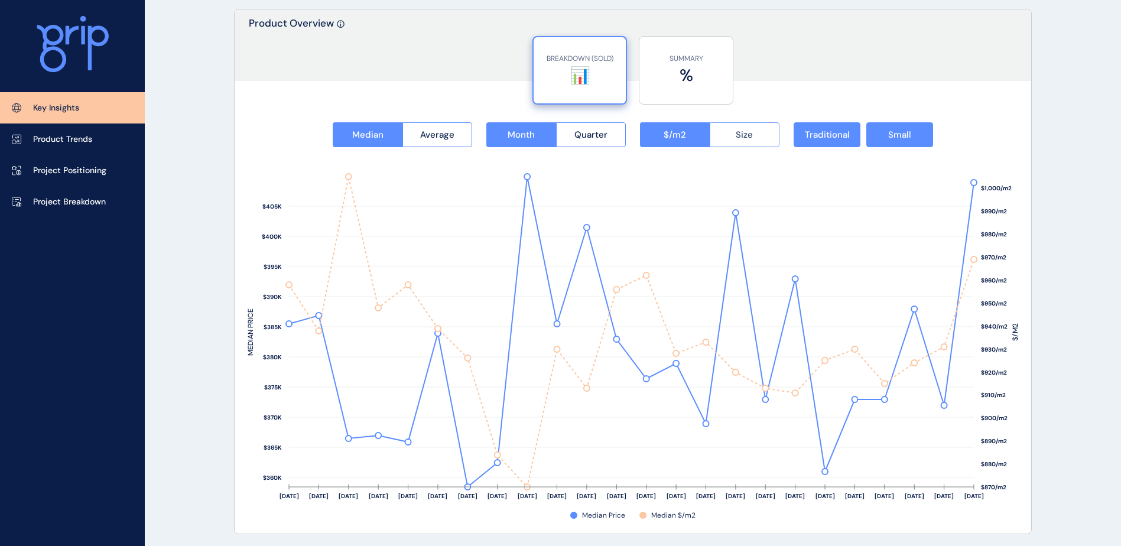
click at [737, 141] on button "Size" at bounding box center [744, 134] width 70 height 25
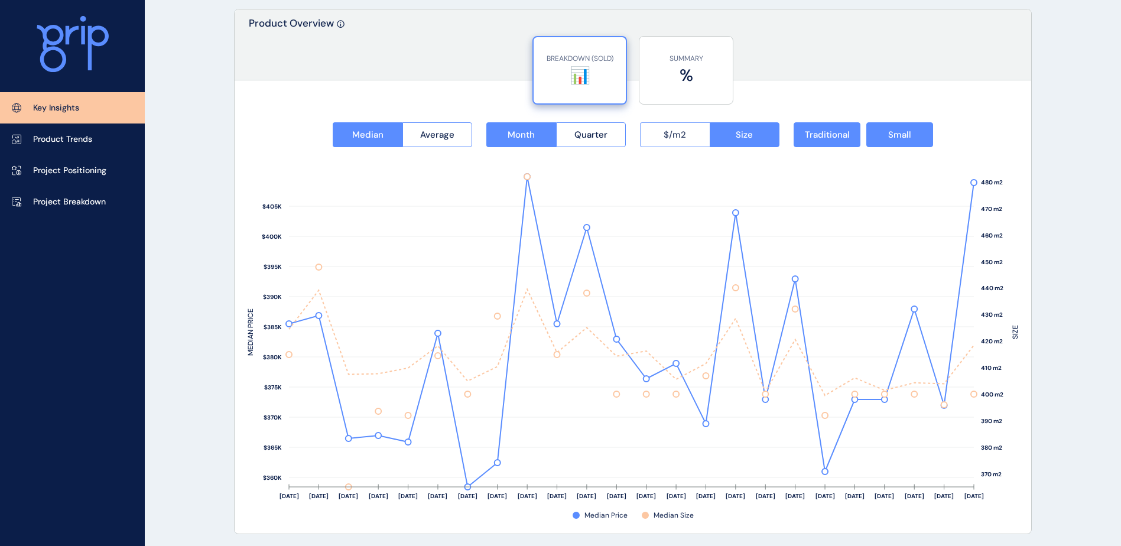
click at [688, 134] on button "$/m2" at bounding box center [675, 134] width 70 height 25
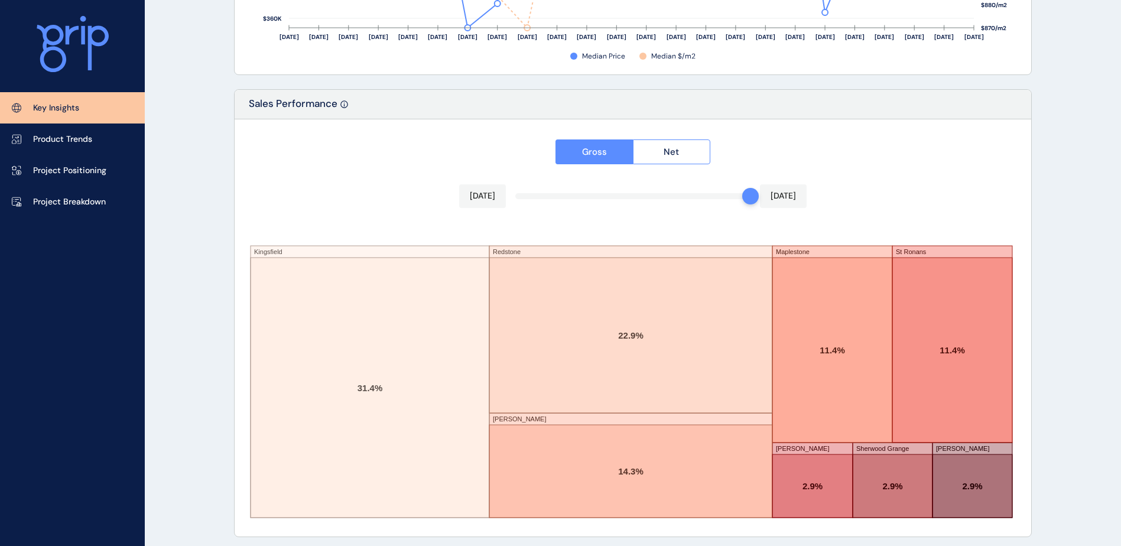
scroll to position [1941, 0]
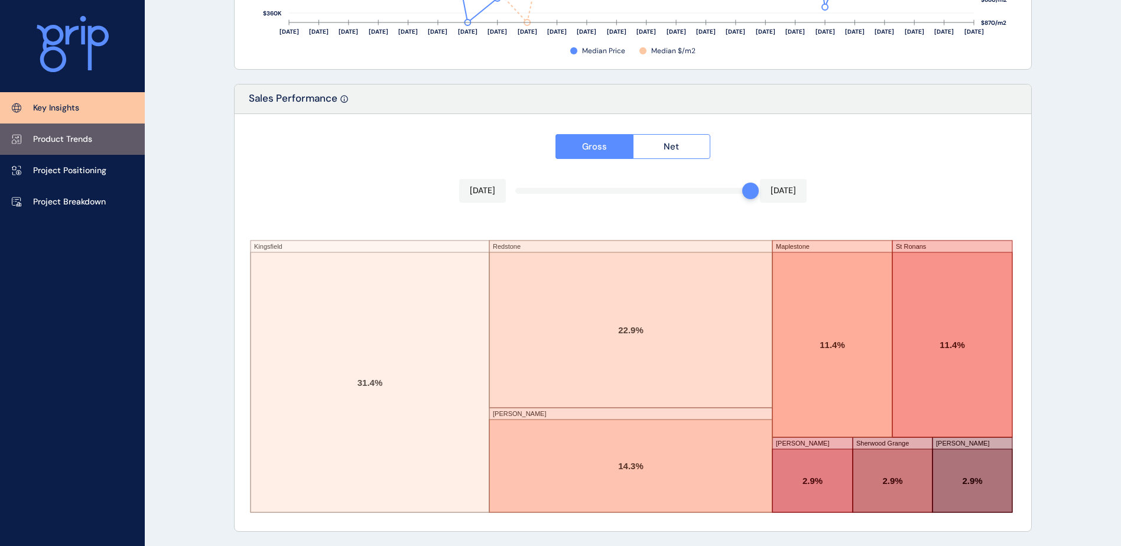
click at [63, 142] on p "Product Trends" at bounding box center [62, 140] width 59 height 12
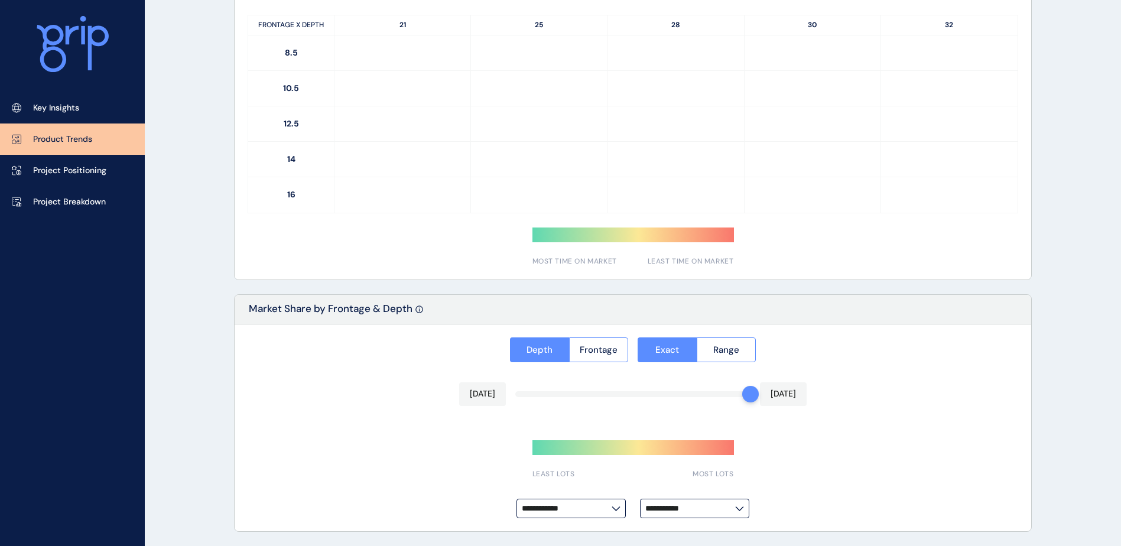
type input "**********"
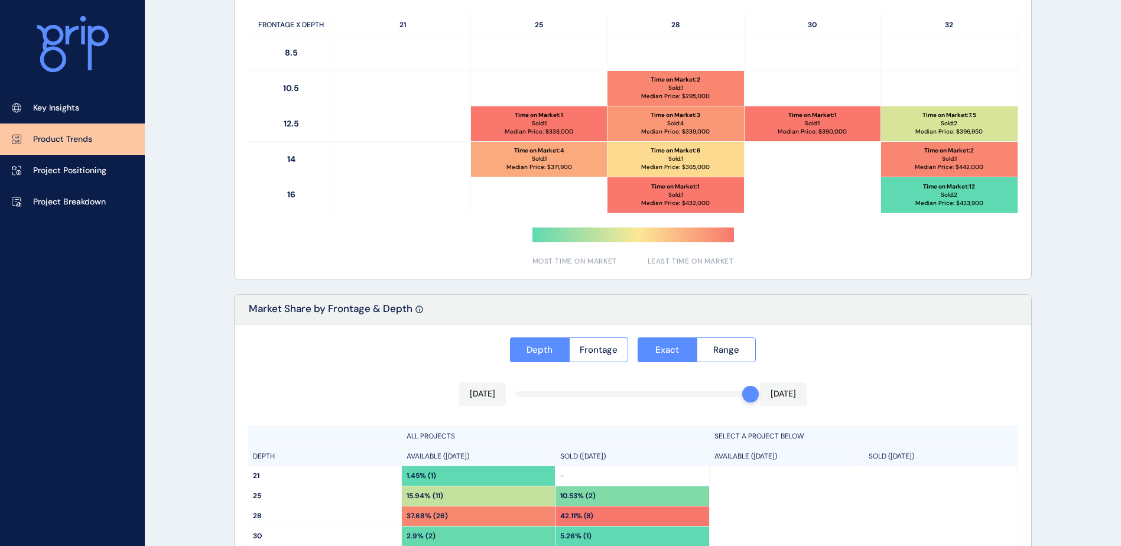
scroll to position [836, 0]
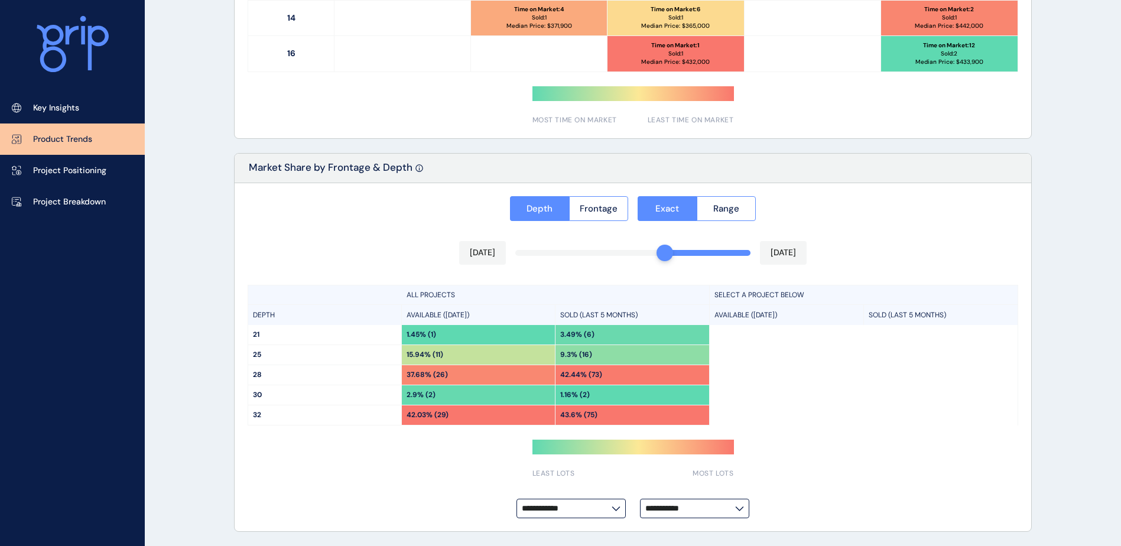
drag, startPoint x: 742, startPoint y: 260, endPoint x: 665, endPoint y: 248, distance: 78.3
click at [665, 248] on div at bounding box center [664, 253] width 17 height 17
click at [323, 243] on div "**********" at bounding box center [633, 357] width 796 height 349
drag, startPoint x: 666, startPoint y: 253, endPoint x: 648, endPoint y: 253, distance: 17.7
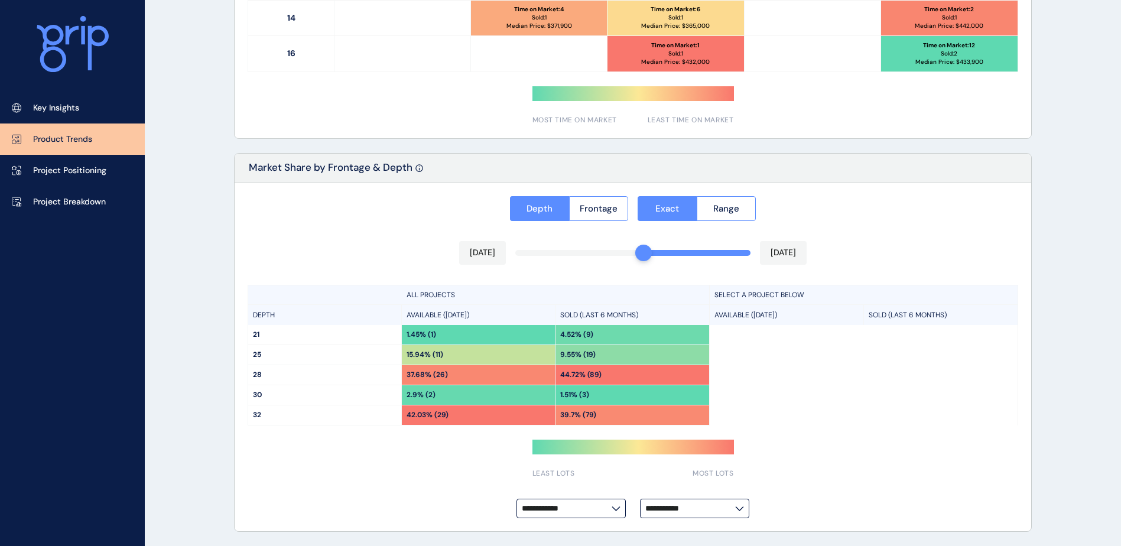
click at [648, 253] on div at bounding box center [643, 253] width 17 height 17
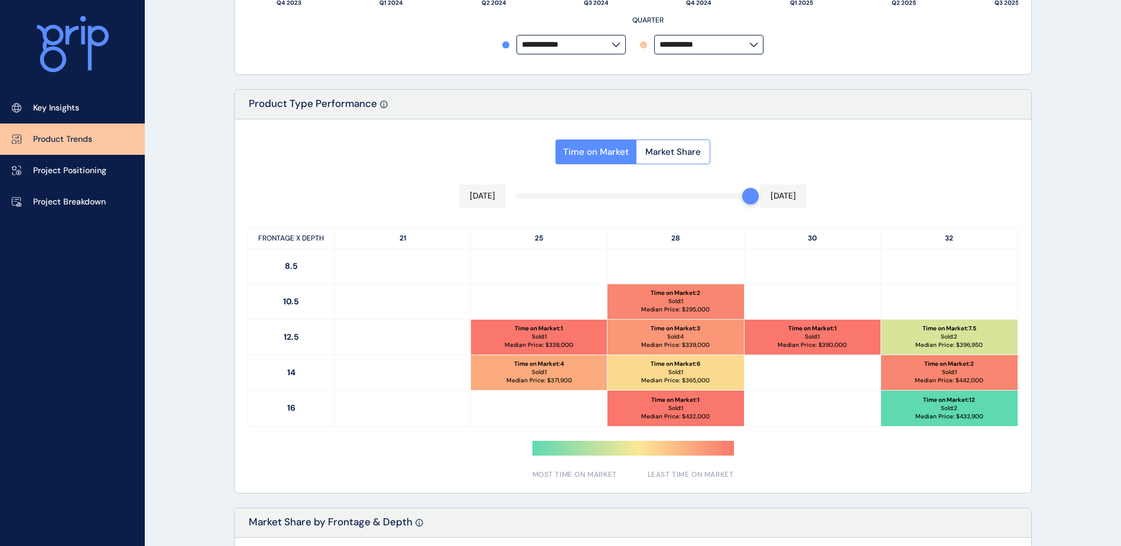
scroll to position [541, 0]
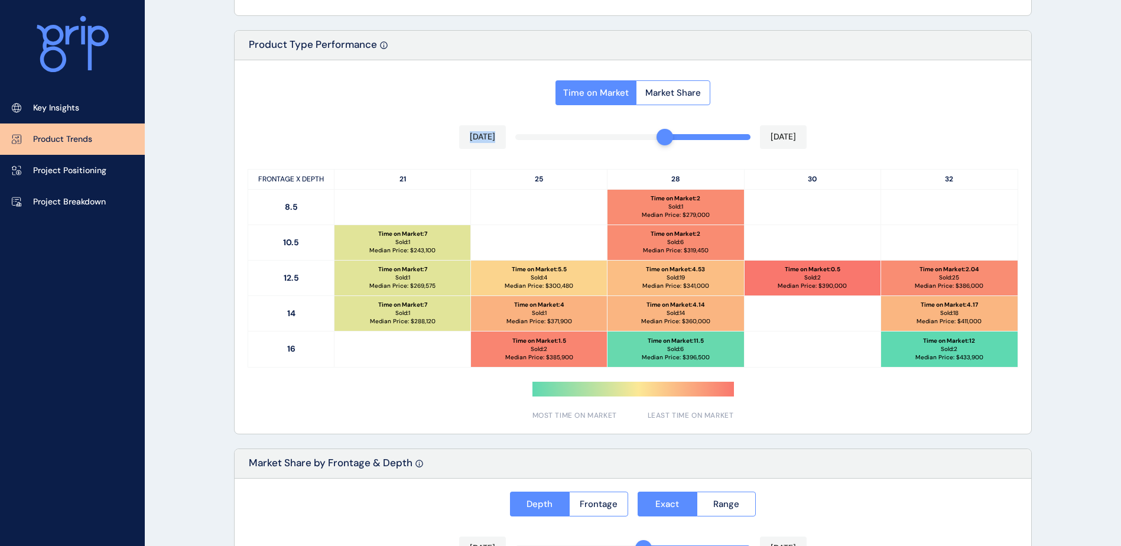
drag, startPoint x: 742, startPoint y: 140, endPoint x: 669, endPoint y: 134, distance: 72.9
click at [669, 134] on div "Time on Market Market Share May 2025 Sep 2025 FRONTAGE X DEPTH 21 25 28 30 32 8…" at bounding box center [633, 246] width 796 height 373
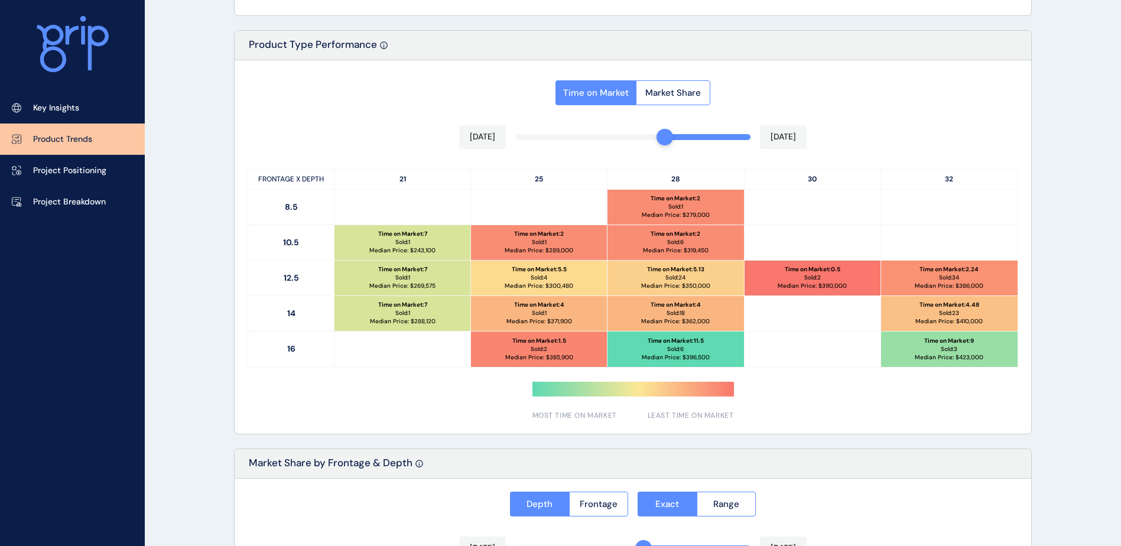
click at [860, 115] on div "Time on Market Market Share May 2025 Sep 2025 FRONTAGE X DEPTH 21 25 28 30 32 8…" at bounding box center [633, 246] width 796 height 373
click at [894, 118] on div "Time on Market Market Share May 2025 Sep 2025 FRONTAGE X DEPTH 21 25 28 30 32 8…" at bounding box center [633, 246] width 796 height 373
click at [893, 112] on div "Time on Market Market Share May 2025 Sep 2025 FRONTAGE X DEPTH 21 25 28 30 32 8…" at bounding box center [633, 246] width 796 height 373
click at [893, 111] on div "Time on Market Market Share May 2025 Sep 2025 FRONTAGE X DEPTH 21 25 28 30 32 8…" at bounding box center [633, 246] width 796 height 373
click at [689, 82] on button "Market Share" at bounding box center [673, 92] width 74 height 25
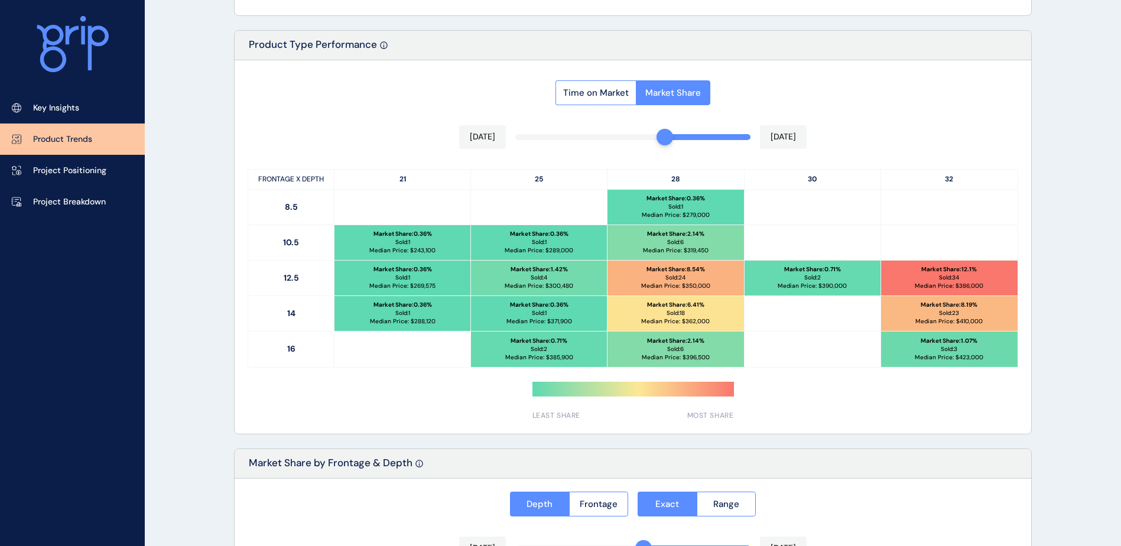
click at [233, 269] on div "PRODUCT TRENDS Suns Edit Load Report Projects ( 16 ) Sep 2025 2025 < > Jan No r…" at bounding box center [632, 150] width 827 height 1382
click at [580, 89] on span "Time on Market" at bounding box center [596, 93] width 66 height 12
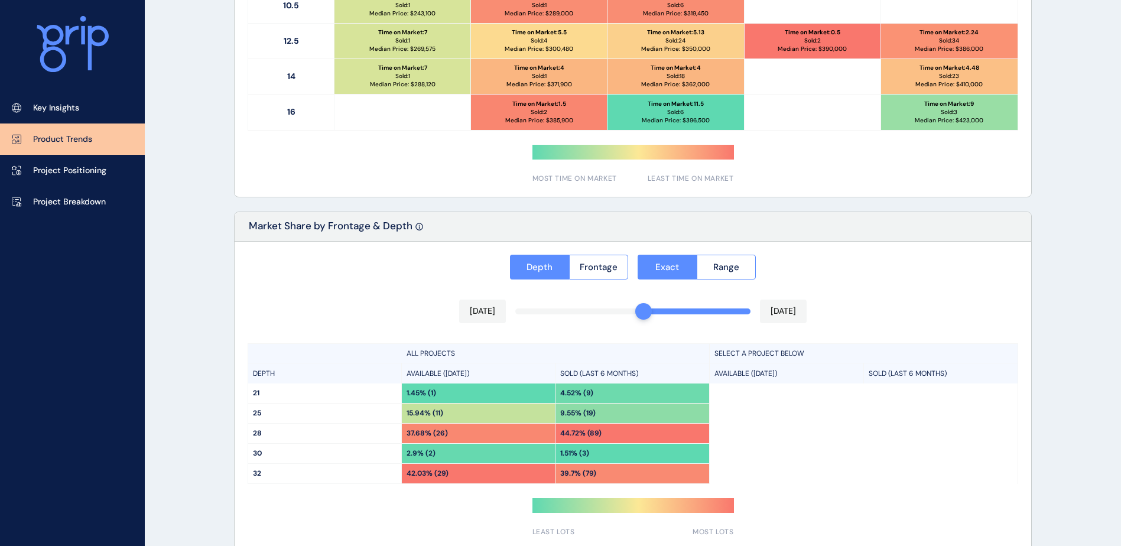
scroll to position [836, 0]
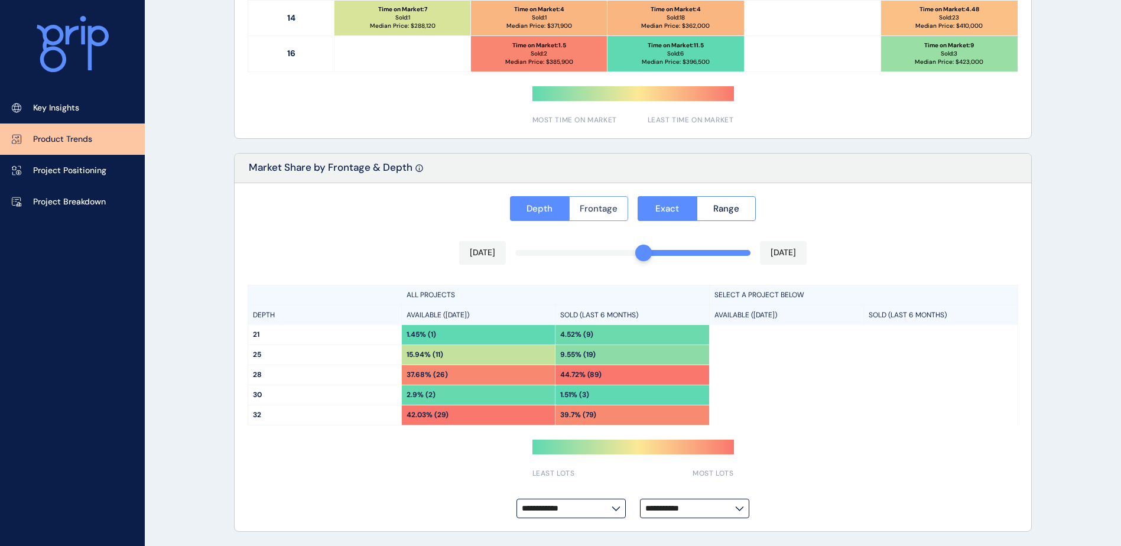
click at [595, 203] on span "Frontage" at bounding box center [599, 209] width 38 height 12
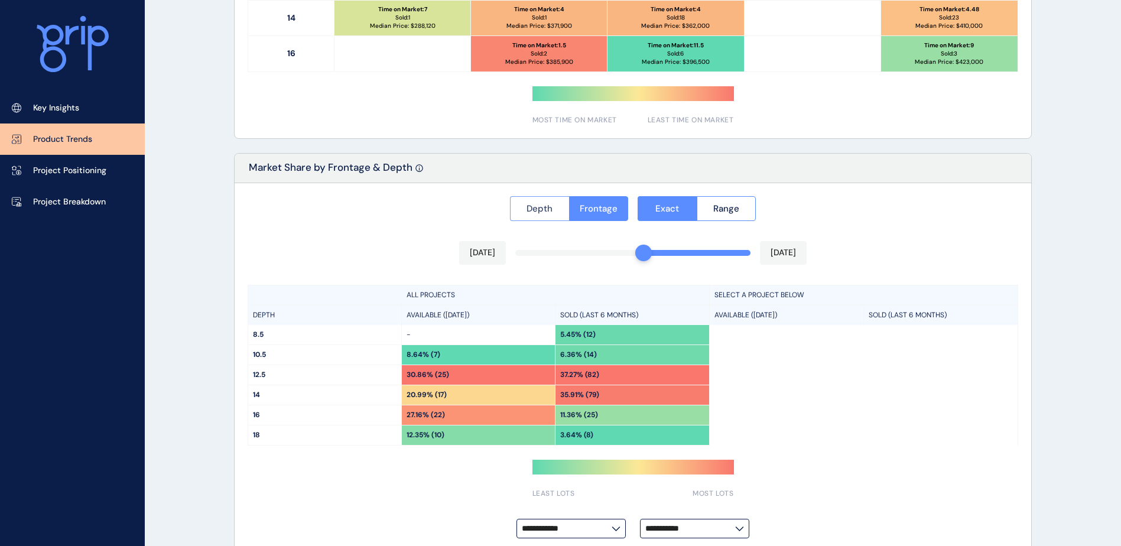
click at [536, 210] on span "Depth" at bounding box center [539, 209] width 26 height 12
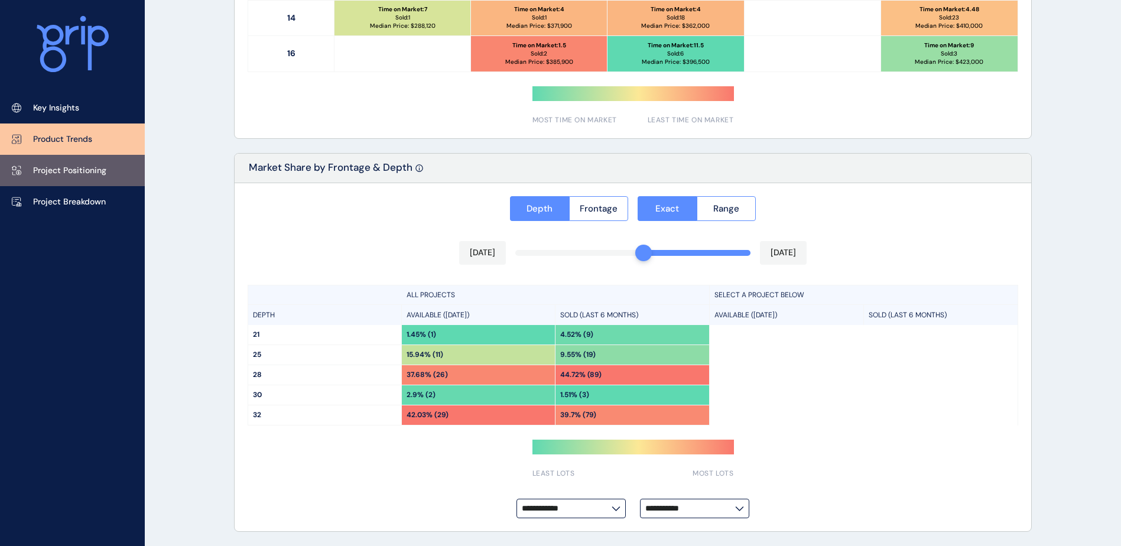
click at [40, 171] on p "Project Positioning" at bounding box center [69, 171] width 73 height 12
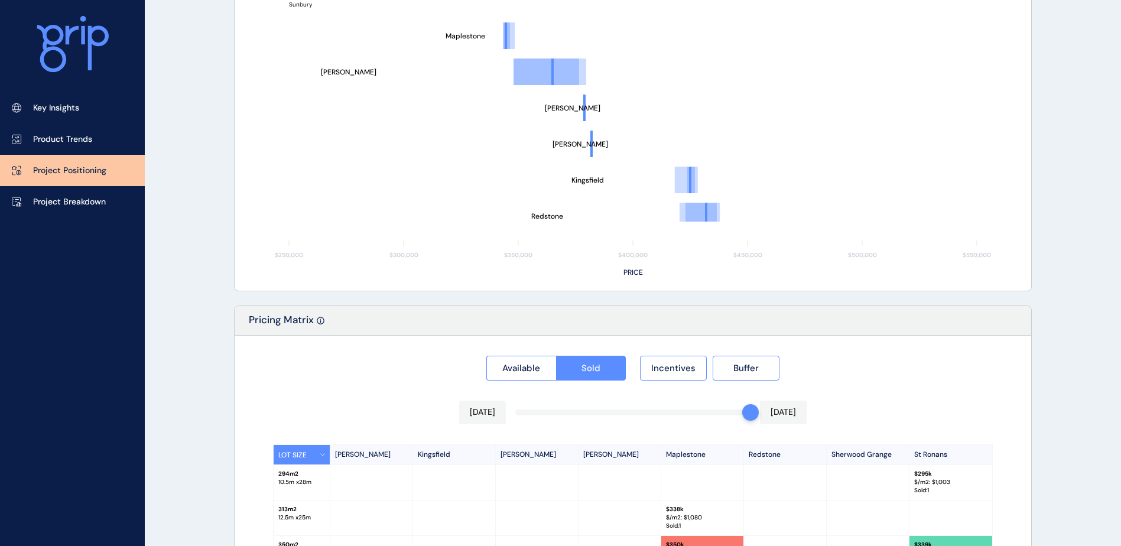
type input "**********"
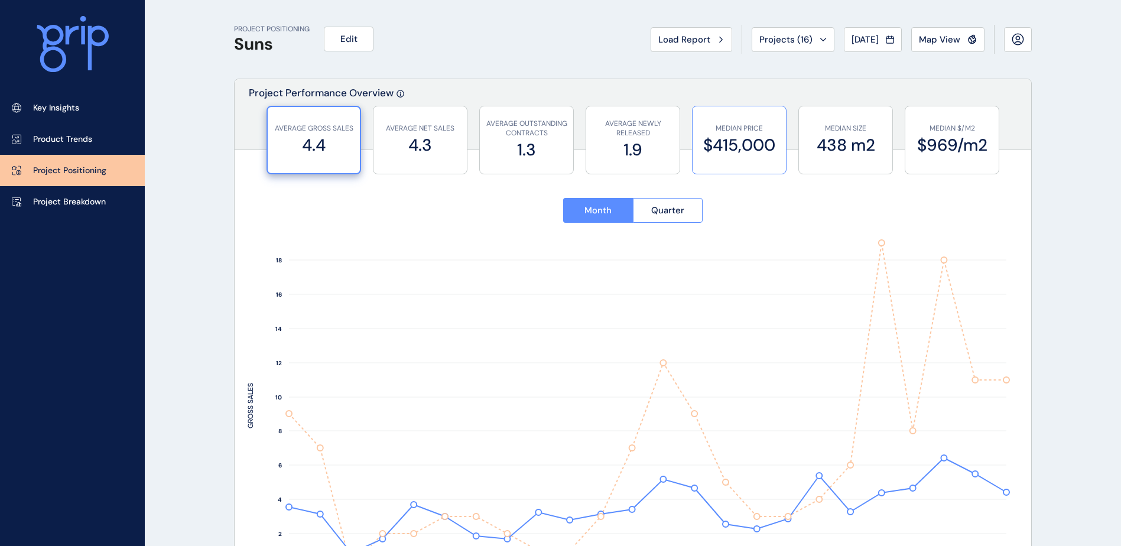
click at [714, 137] on label "$415,000" at bounding box center [739, 145] width 82 height 23
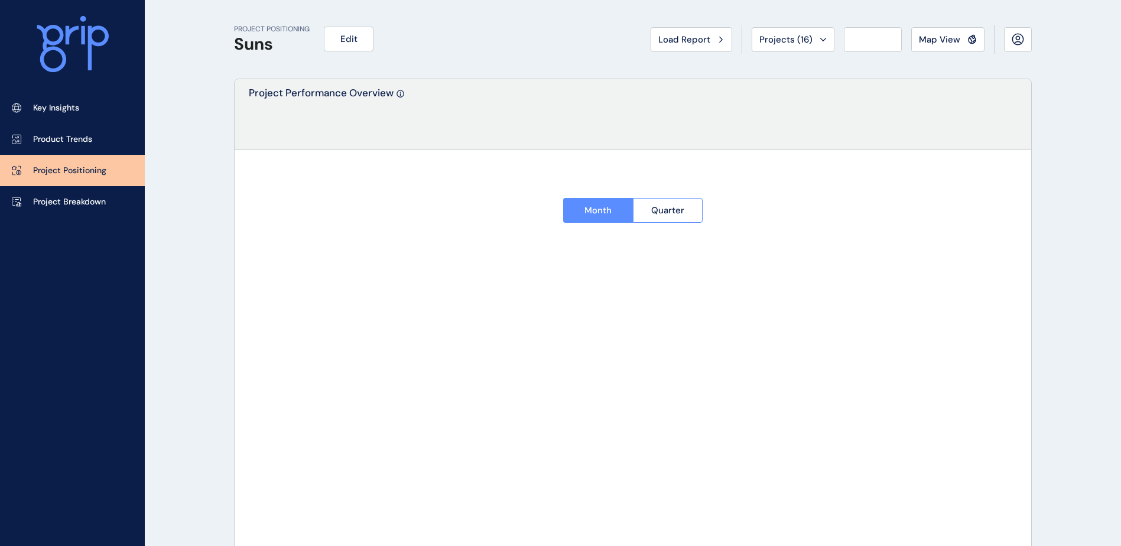
type input "**********"
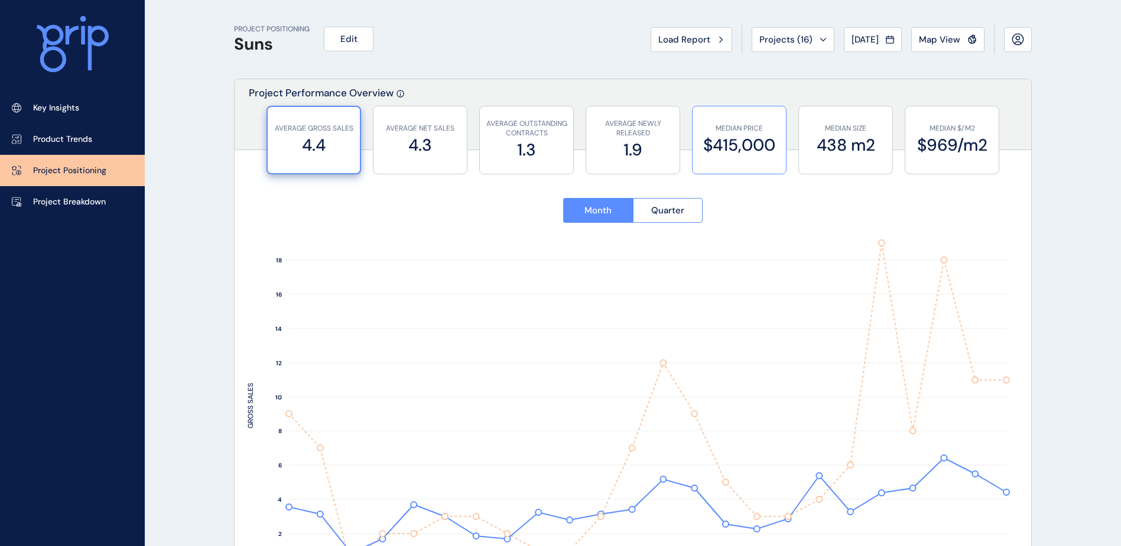
click at [728, 148] on label "$415,000" at bounding box center [739, 145] width 82 height 23
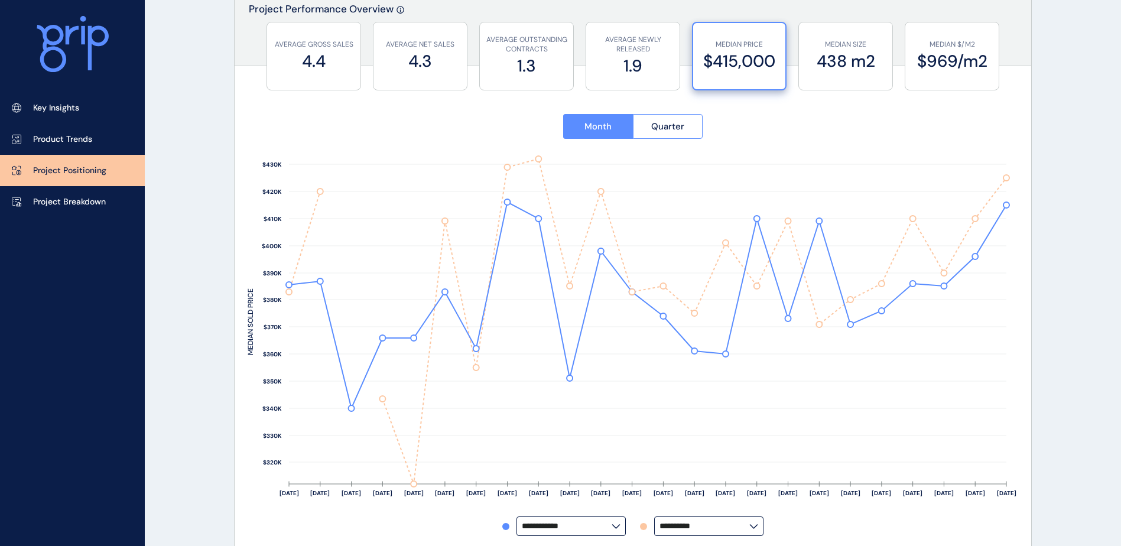
scroll to position [59, 0]
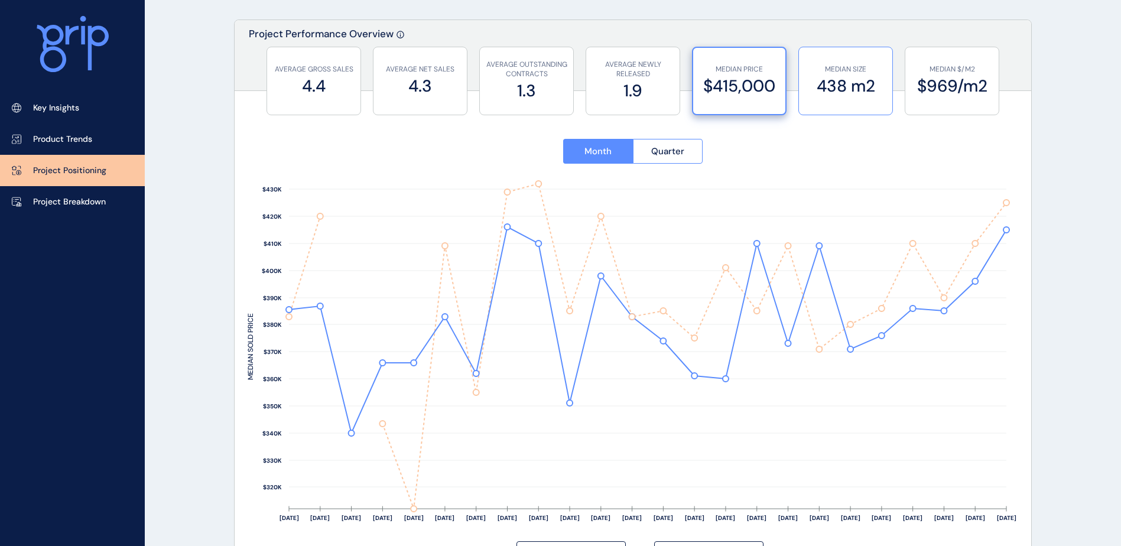
click at [856, 84] on label "438 m2" at bounding box center [846, 85] width 82 height 23
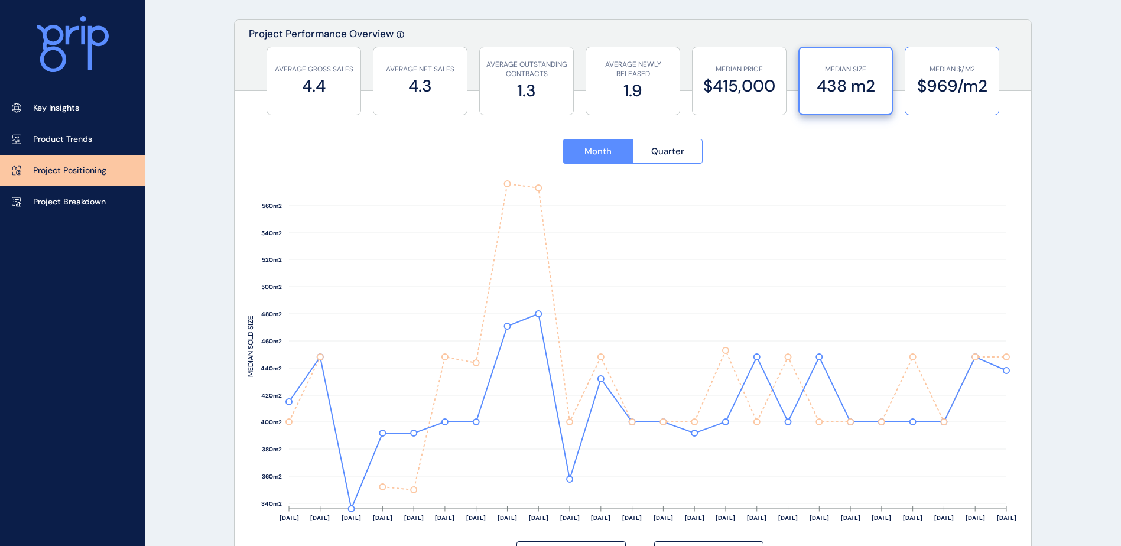
click at [956, 84] on label "$969/m2" at bounding box center [952, 85] width 82 height 23
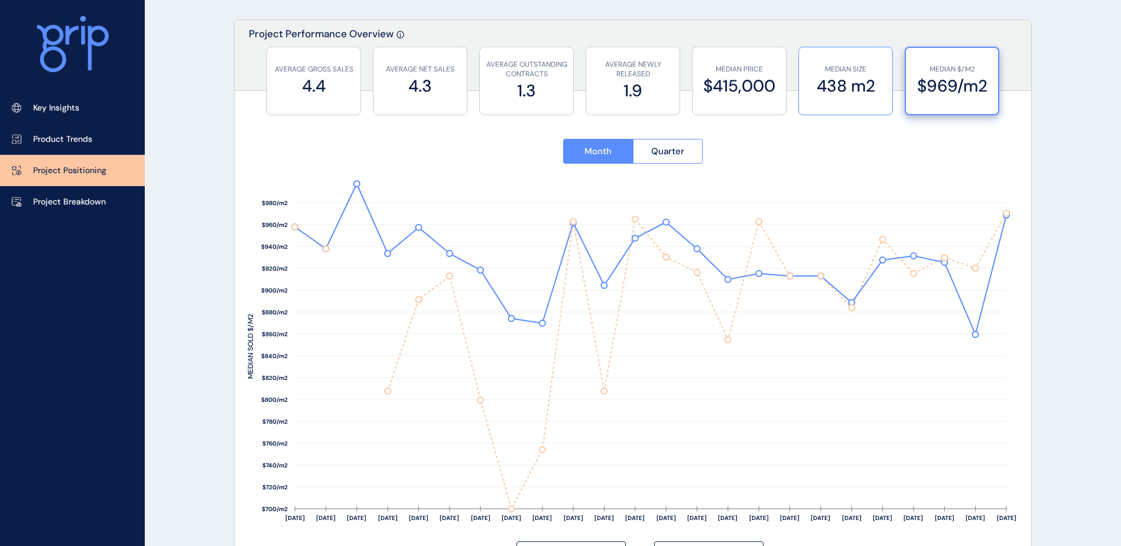
click at [866, 82] on label "438 m2" at bounding box center [846, 85] width 82 height 23
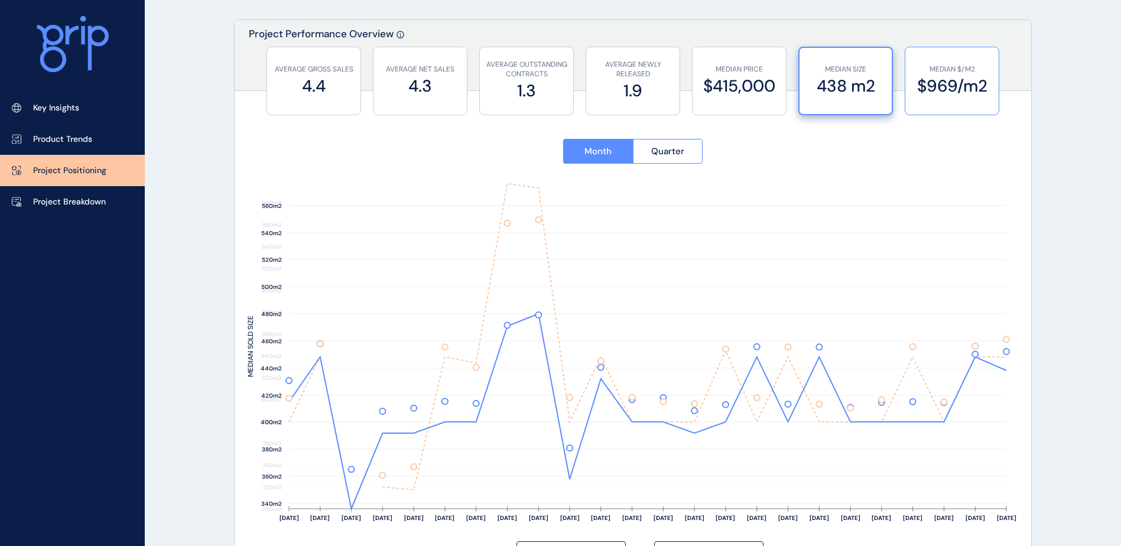
click at [925, 84] on label "$969/m2" at bounding box center [952, 85] width 82 height 23
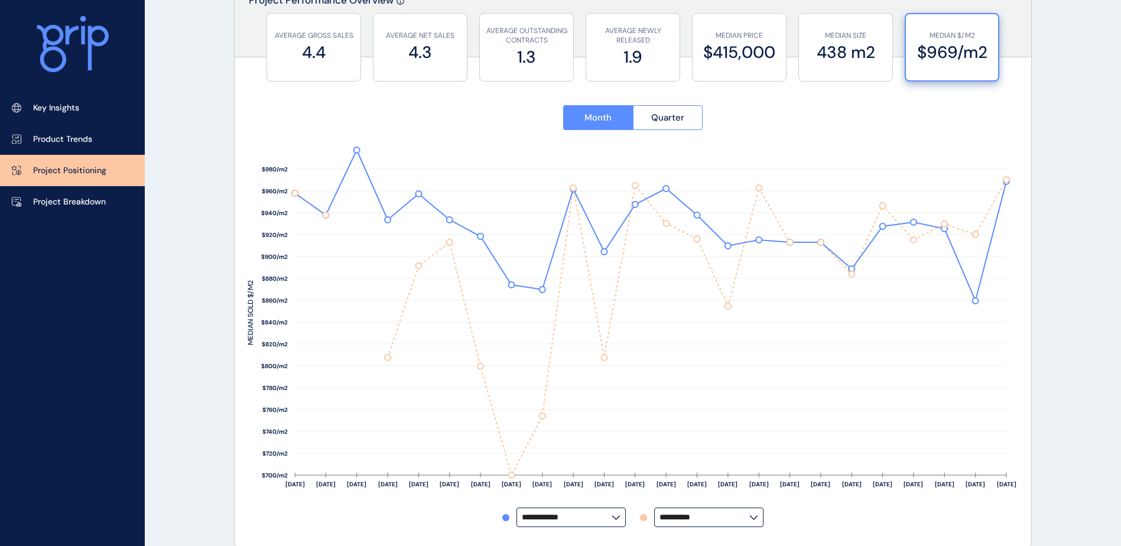
scroll to position [118, 0]
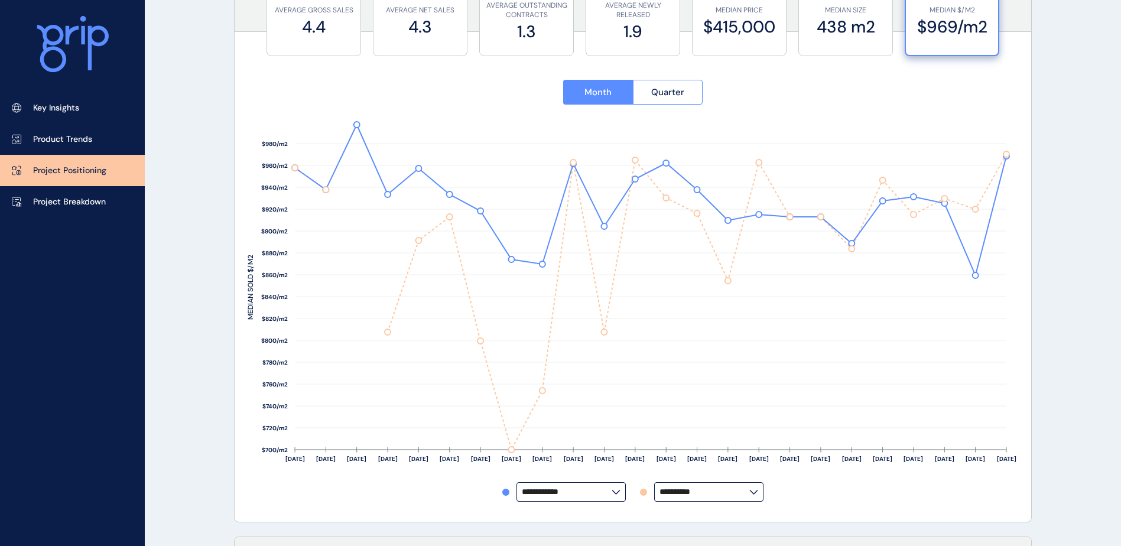
click at [714, 487] on input "**********" at bounding box center [704, 491] width 90 height 9
click at [718, 432] on div "[PERSON_NAME]" at bounding box center [708, 443] width 107 height 22
type input "*******"
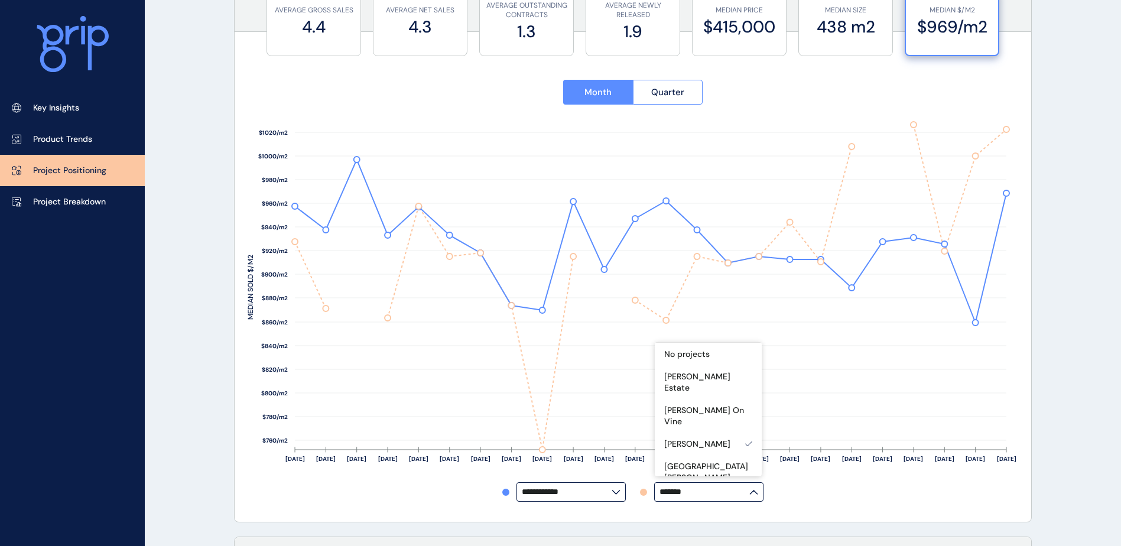
click at [726, 483] on label "*******" at bounding box center [708, 491] width 109 height 19
click at [718, 402] on p "[GEOGRAPHIC_DATA][PERSON_NAME]" at bounding box center [708, 413] width 88 height 23
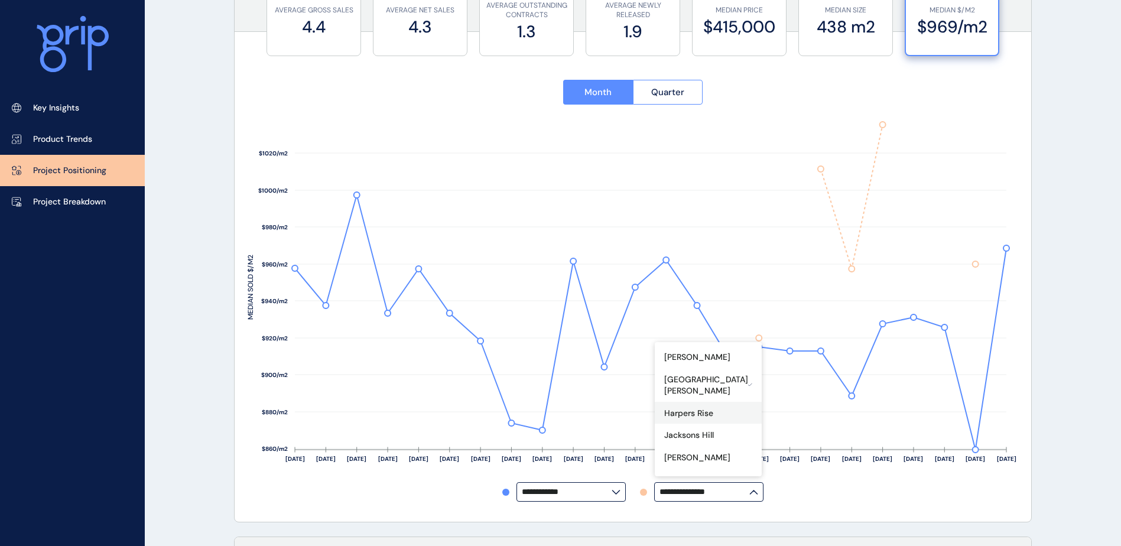
scroll to position [118, 0]
click at [712, 392] on div "Jacksons Hill" at bounding box center [708, 403] width 107 height 22
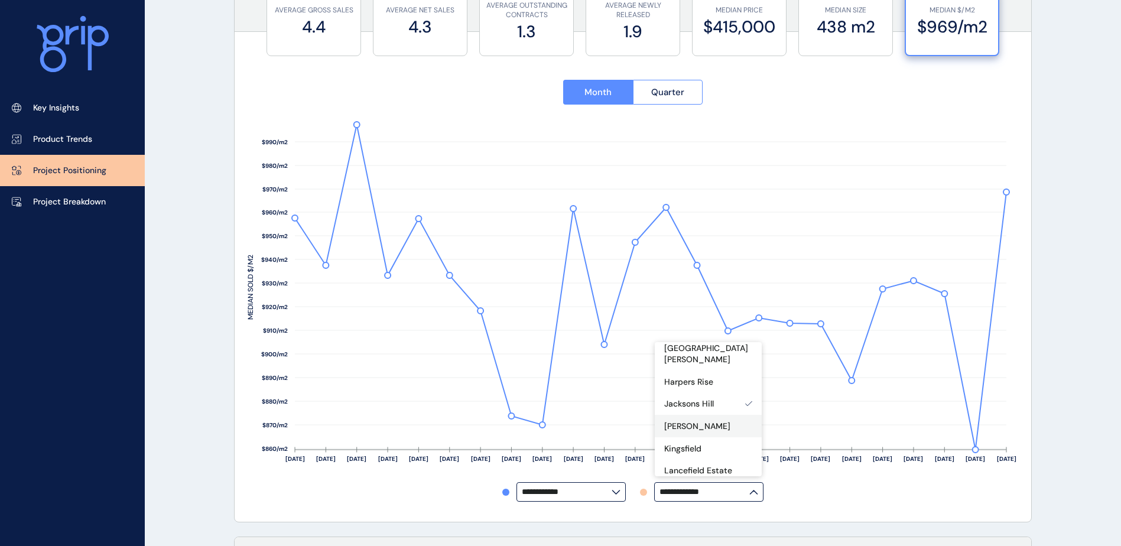
click at [712, 415] on div "[PERSON_NAME]" at bounding box center [708, 426] width 107 height 22
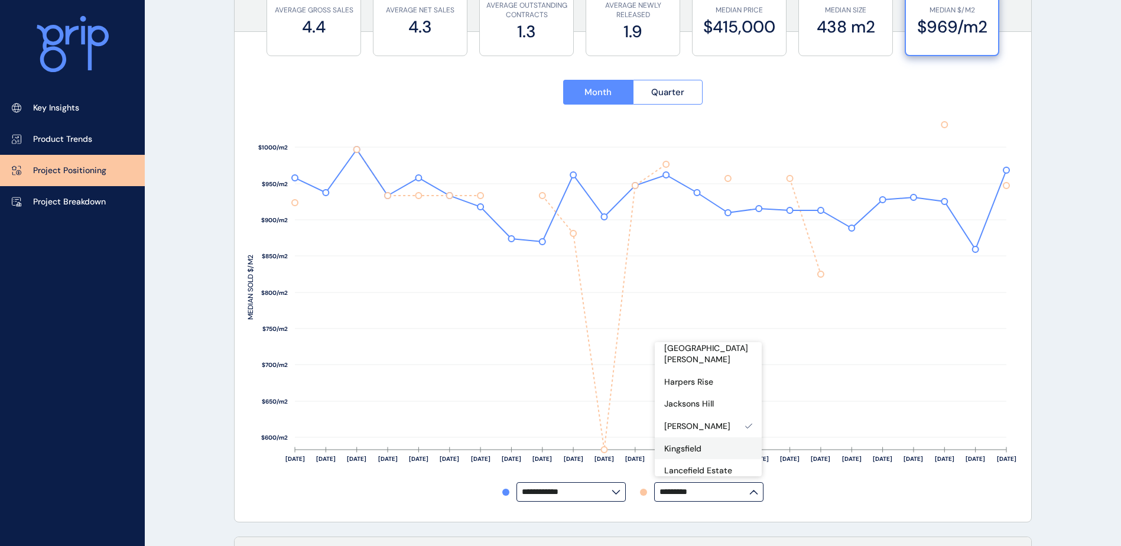
click at [713, 437] on div "Kingsfield" at bounding box center [708, 448] width 107 height 22
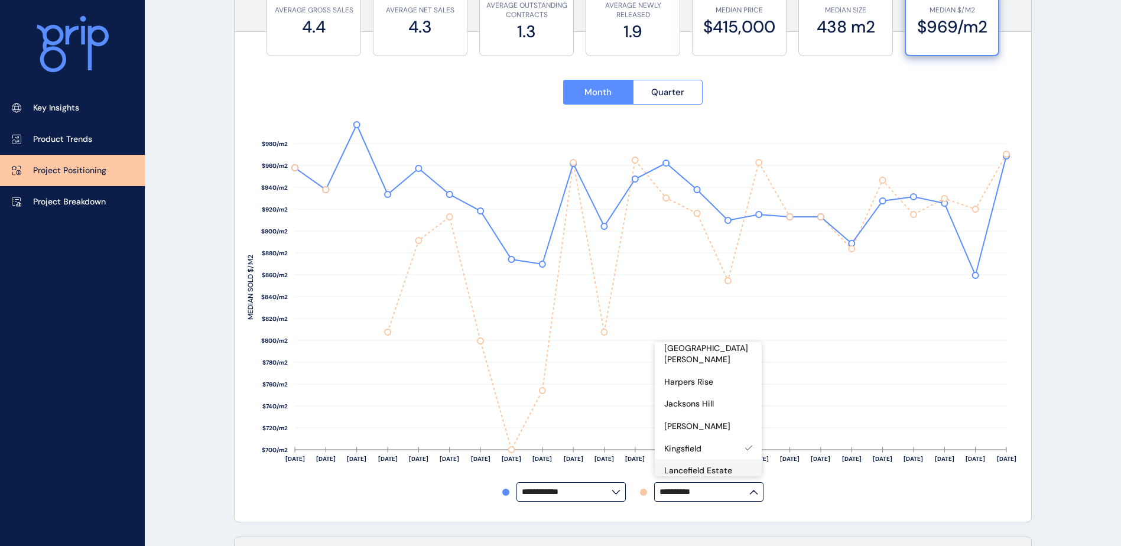
click at [724, 465] on p "Lancefield Estate" at bounding box center [698, 471] width 68 height 12
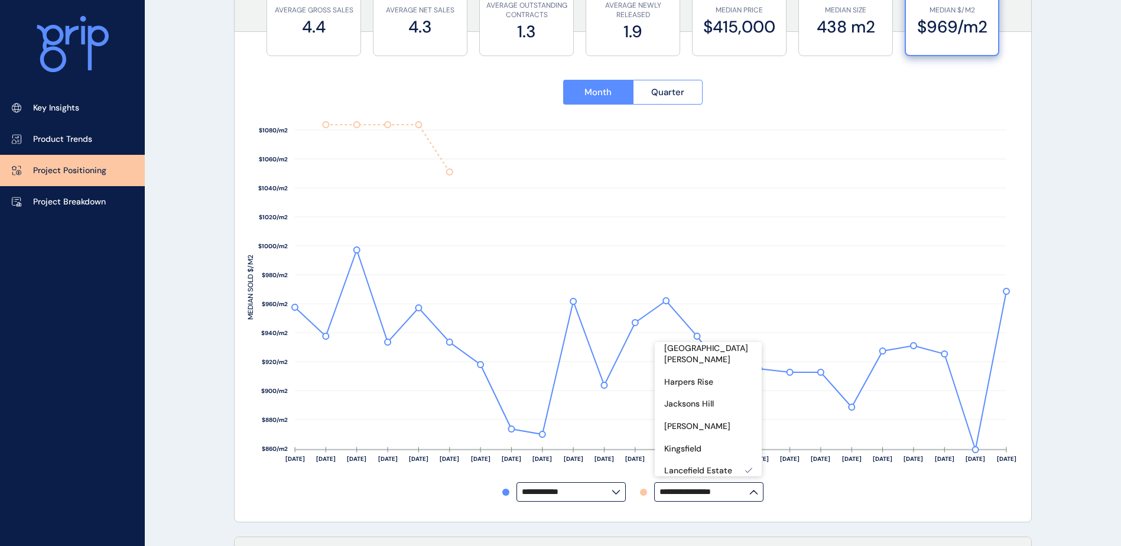
click at [725, 481] on div "Maplestone" at bounding box center [708, 492] width 107 height 22
type input "**********"
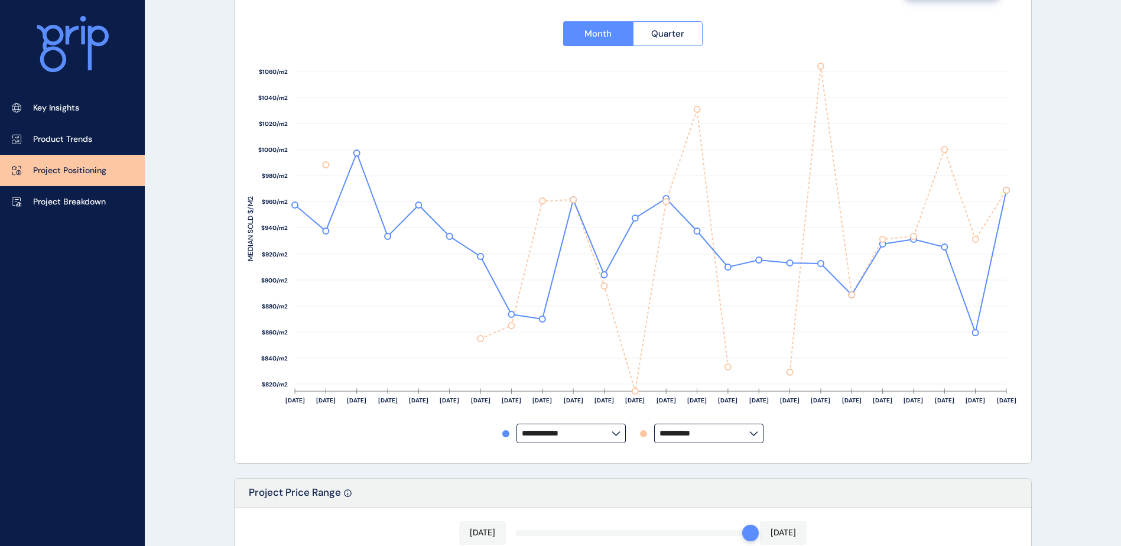
scroll to position [177, 0]
click at [740, 444] on div "**********" at bounding box center [633, 225] width 770 height 449
click at [737, 435] on input "**********" at bounding box center [704, 432] width 90 height 9
click at [705, 349] on div "Redstone" at bounding box center [708, 360] width 107 height 22
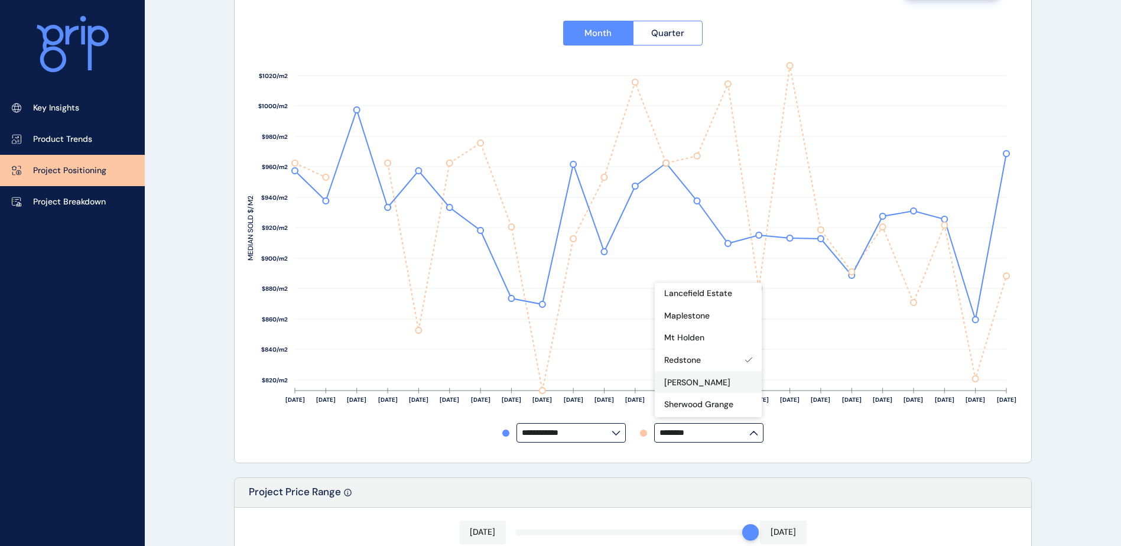
scroll to position [244, 0]
click at [708, 363] on div "[PERSON_NAME]" at bounding box center [708, 374] width 107 height 22
type input "*********"
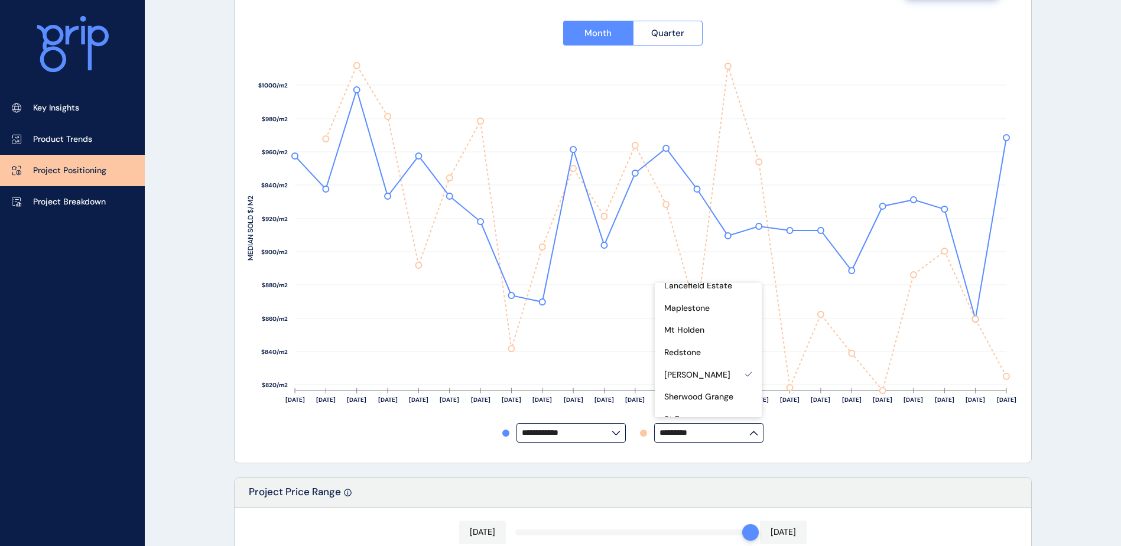
click at [815, 434] on div "**********" at bounding box center [633, 432] width 770 height 19
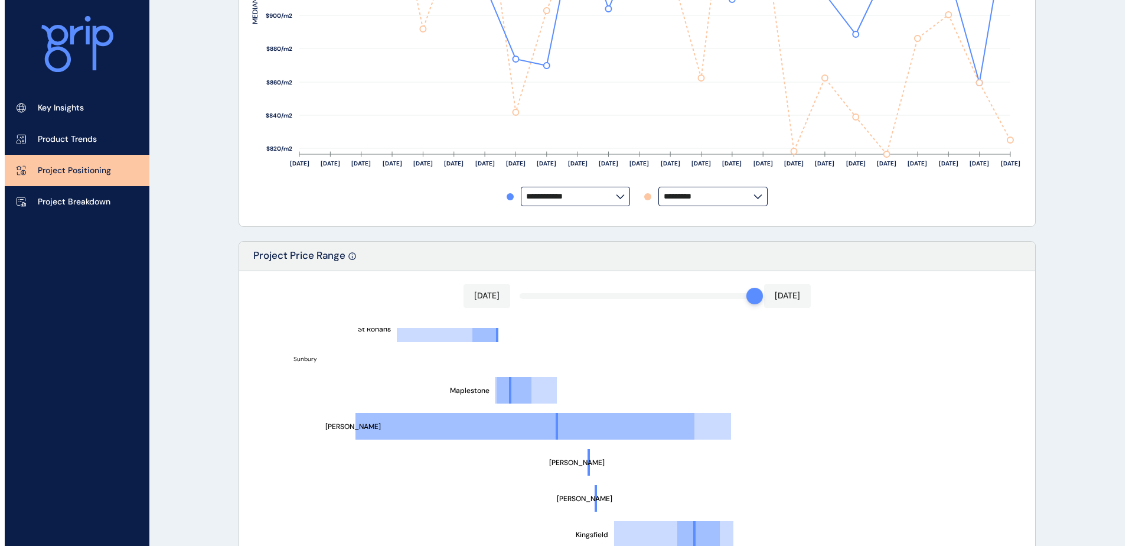
scroll to position [0, 0]
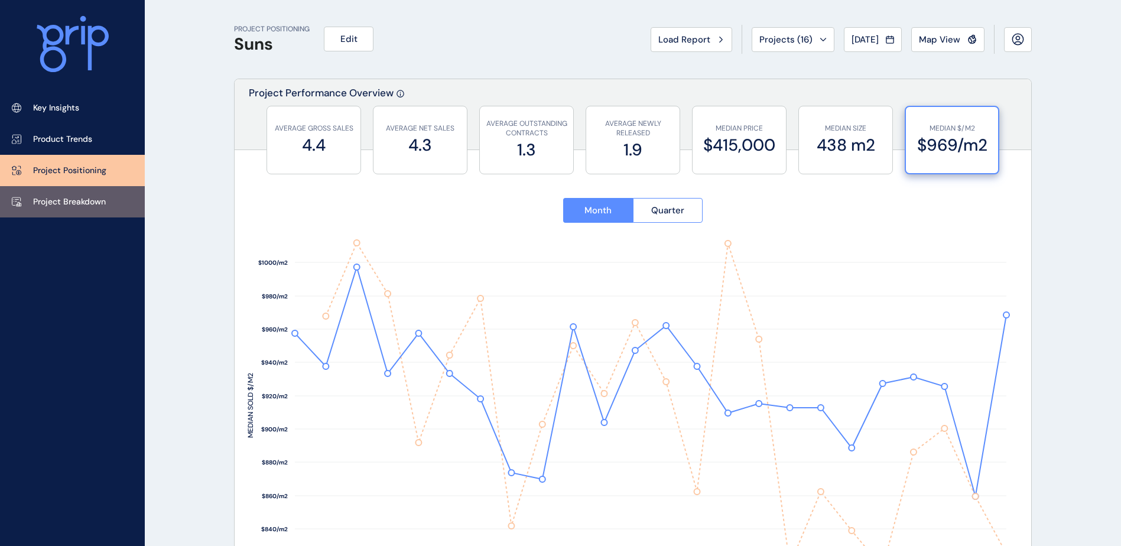
click at [105, 216] on link "Project Breakdown" at bounding box center [72, 201] width 145 height 31
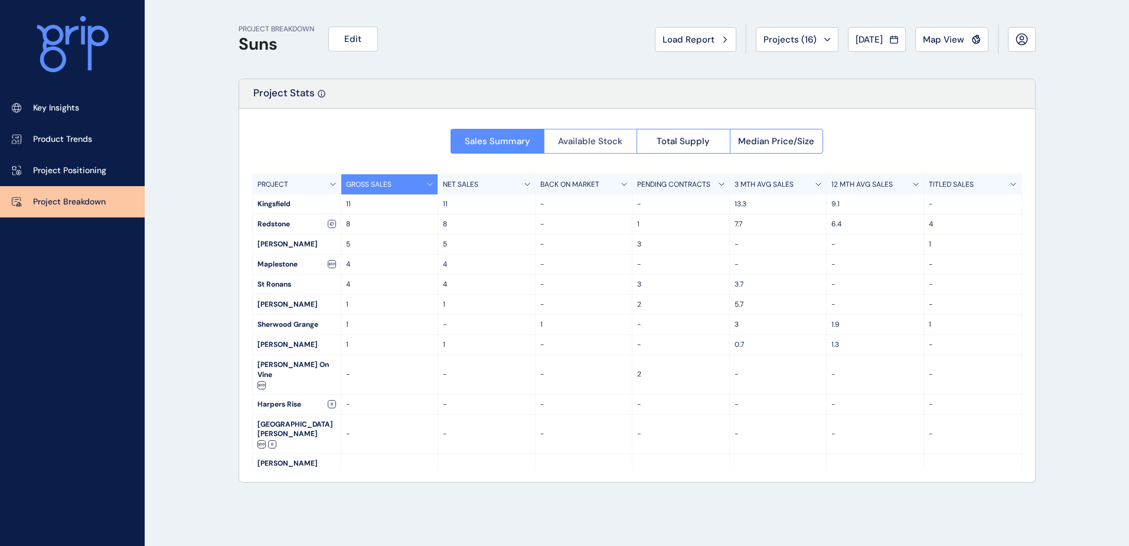
click at [565, 131] on button "Available Stock" at bounding box center [590, 141] width 93 height 25
